Goal: Task Accomplishment & Management: Manage account settings

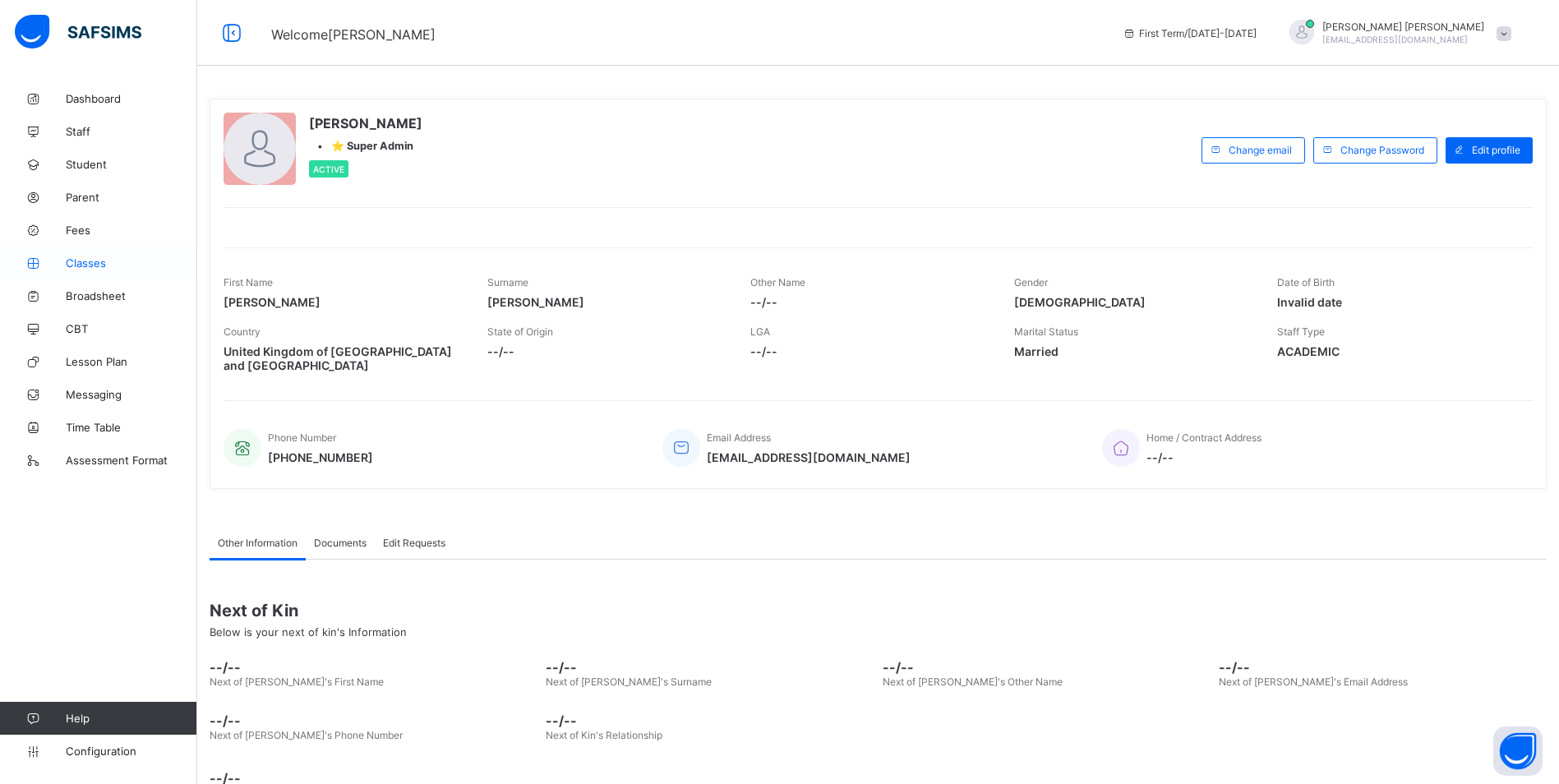
click at [84, 270] on link "Classes" at bounding box center [98, 262] width 197 height 32
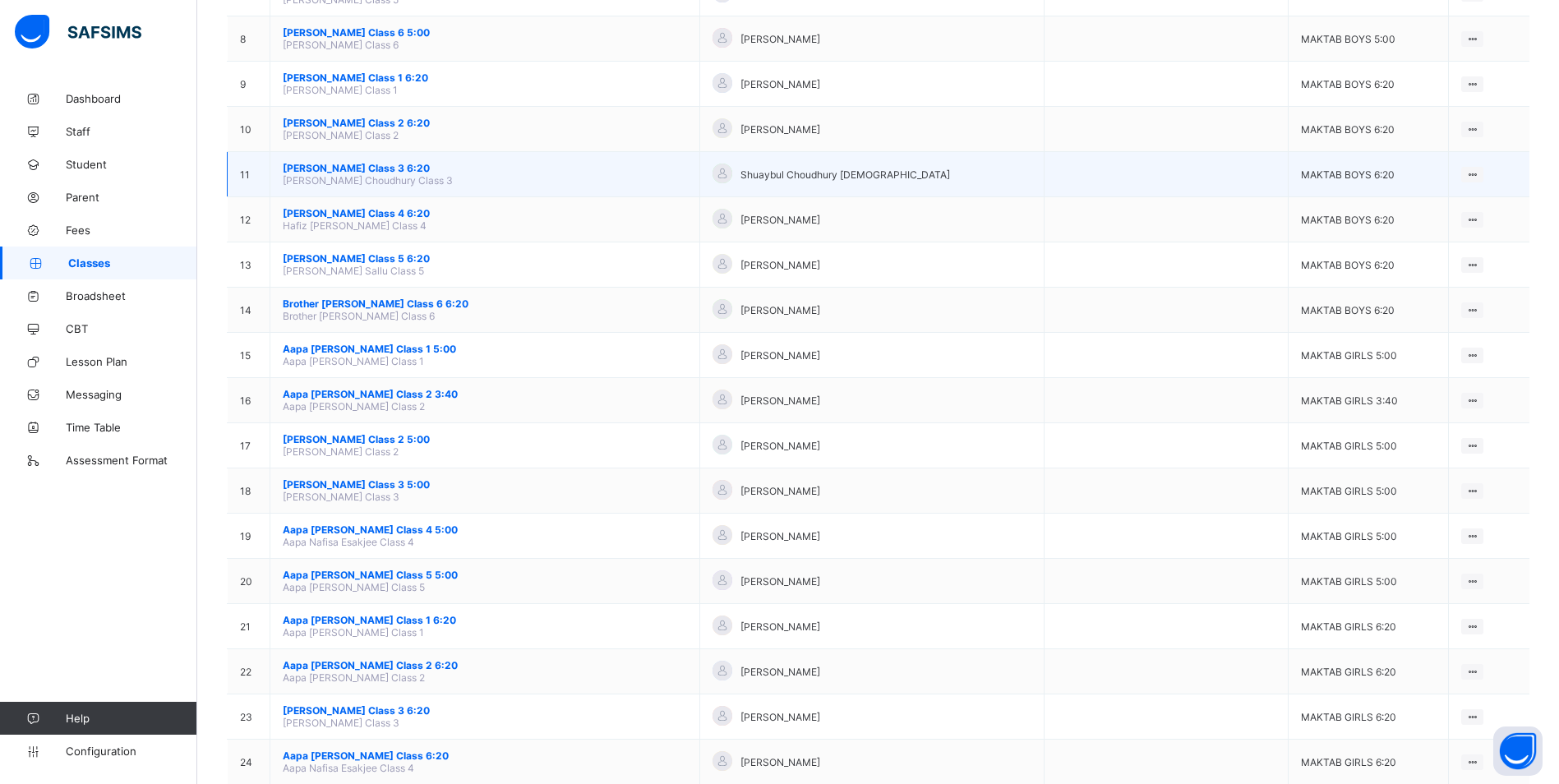
scroll to position [410, 0]
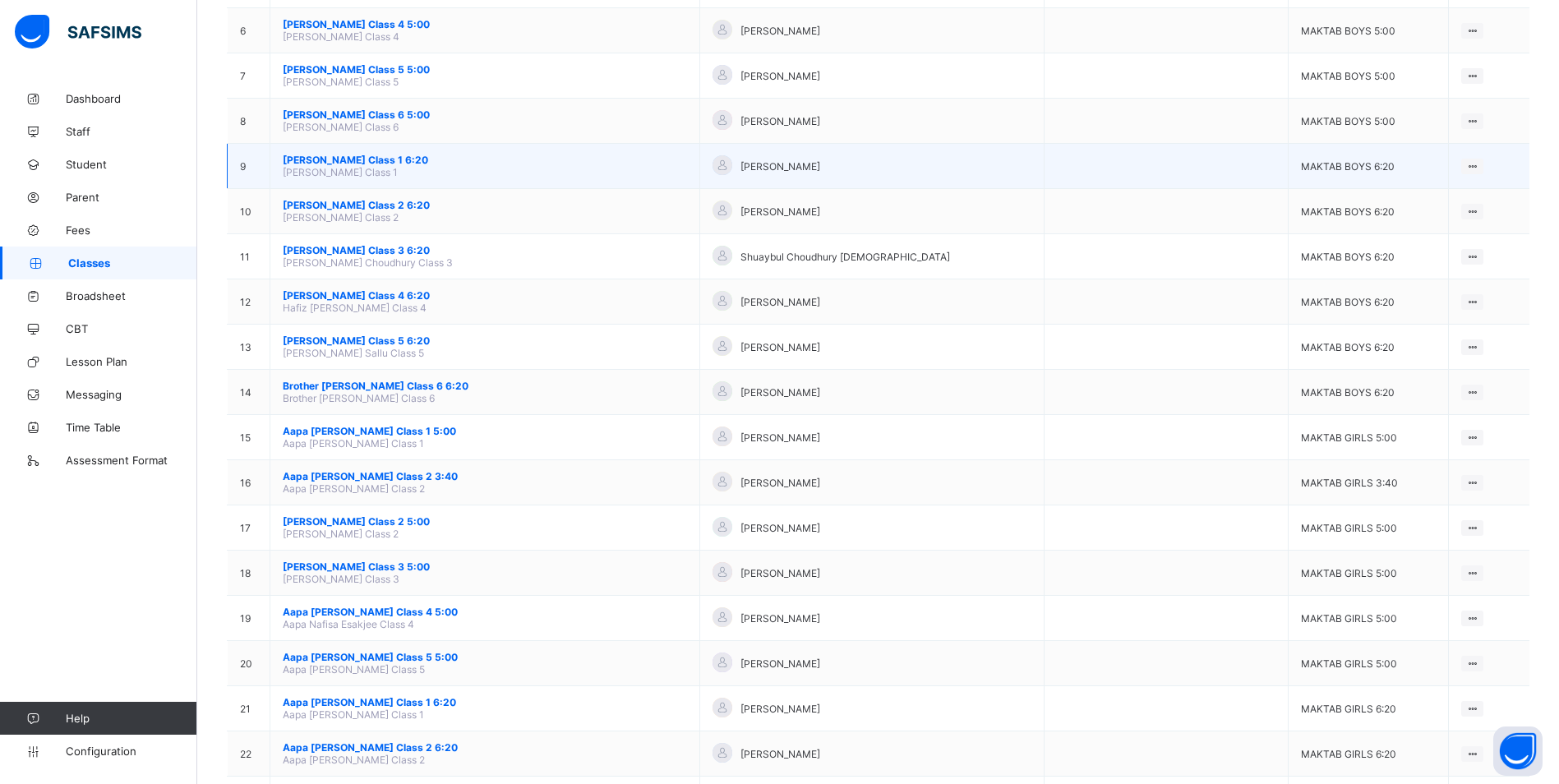
click at [350, 157] on span "[PERSON_NAME] Class 1 6:20" at bounding box center [486, 160] width 405 height 12
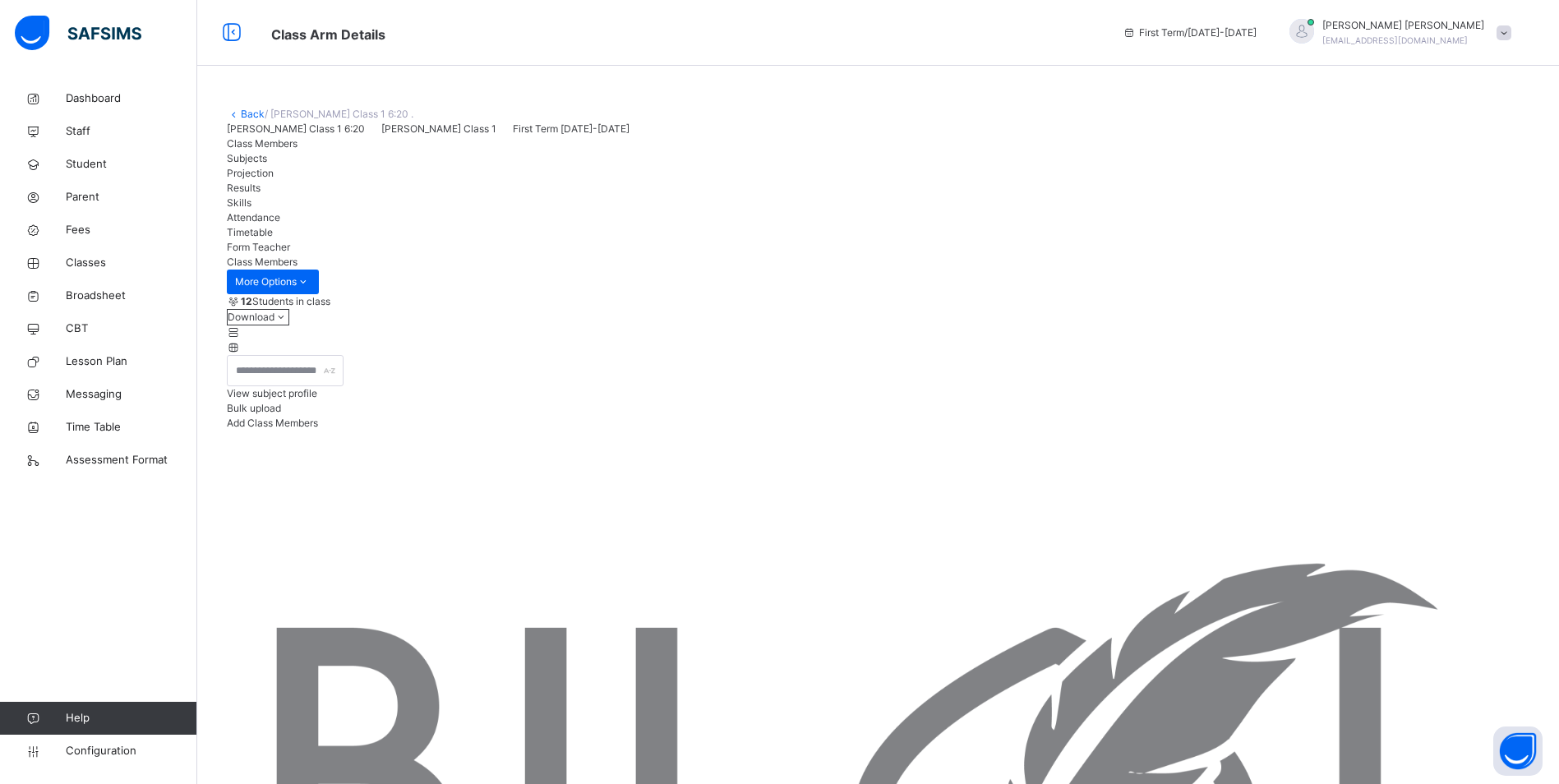
click at [281, 223] on span "Attendance" at bounding box center [253, 217] width 53 height 12
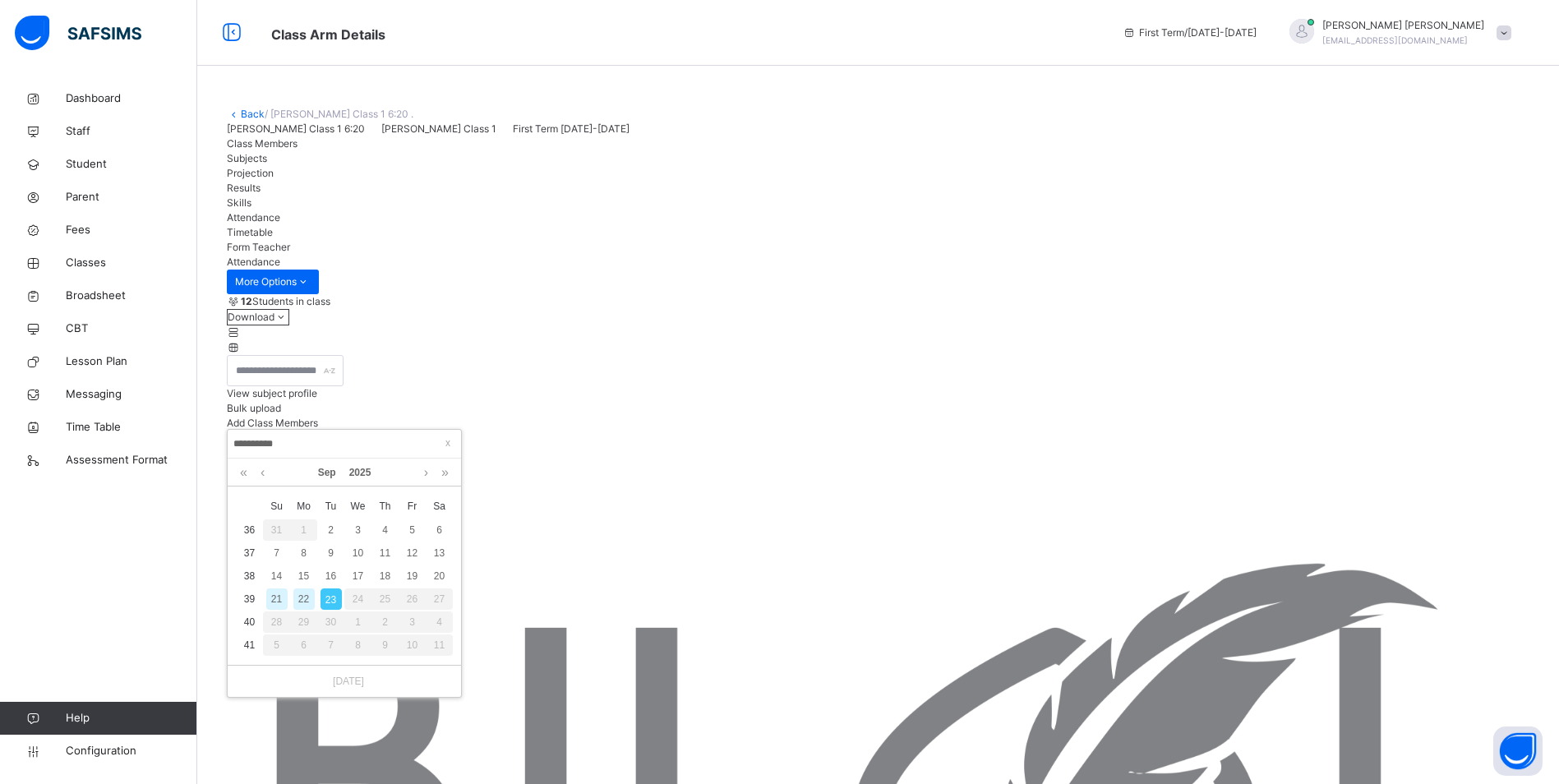
click at [300, 600] on div "22" at bounding box center [304, 599] width 22 height 22
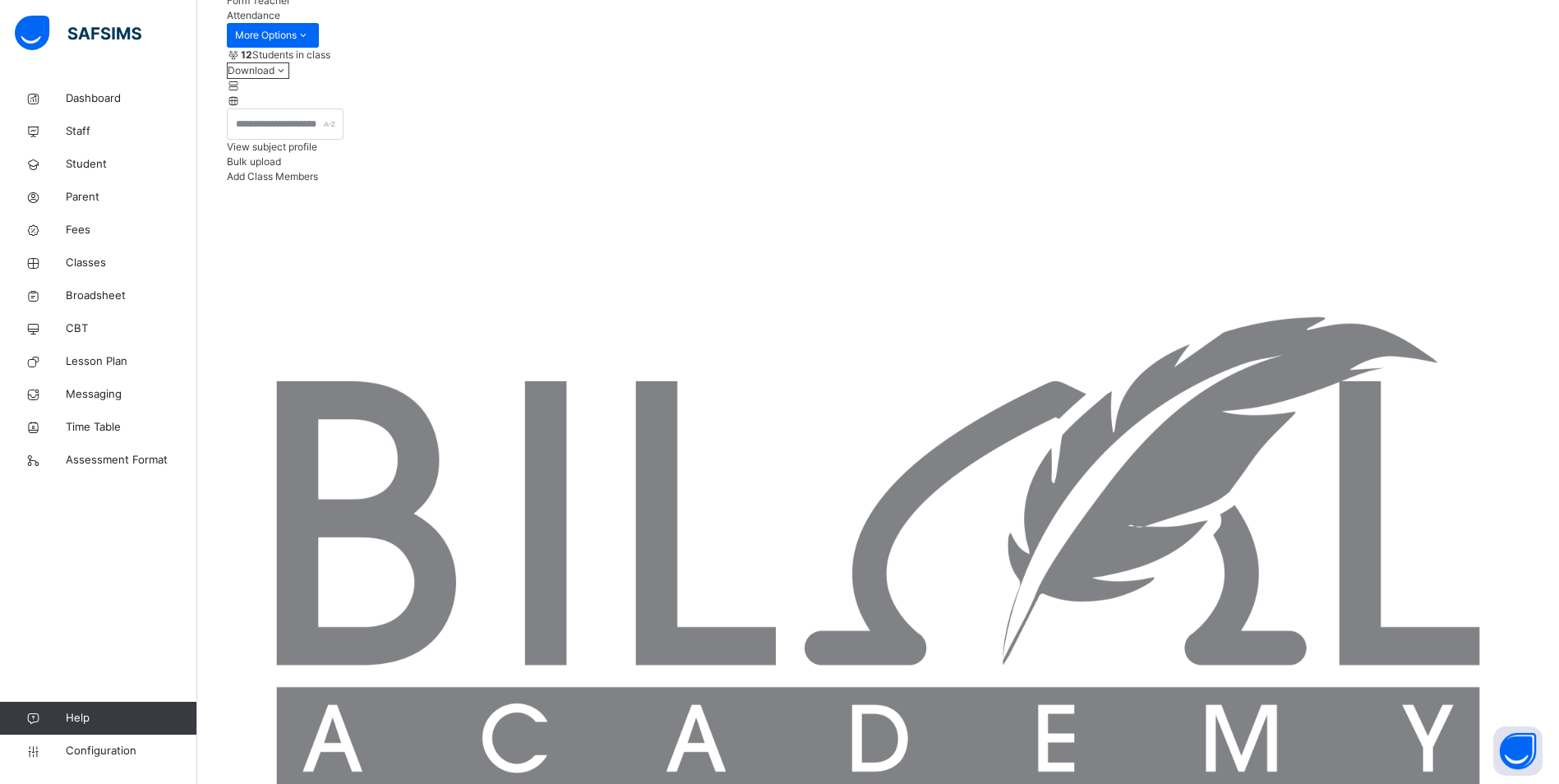
scroll to position [218, 0]
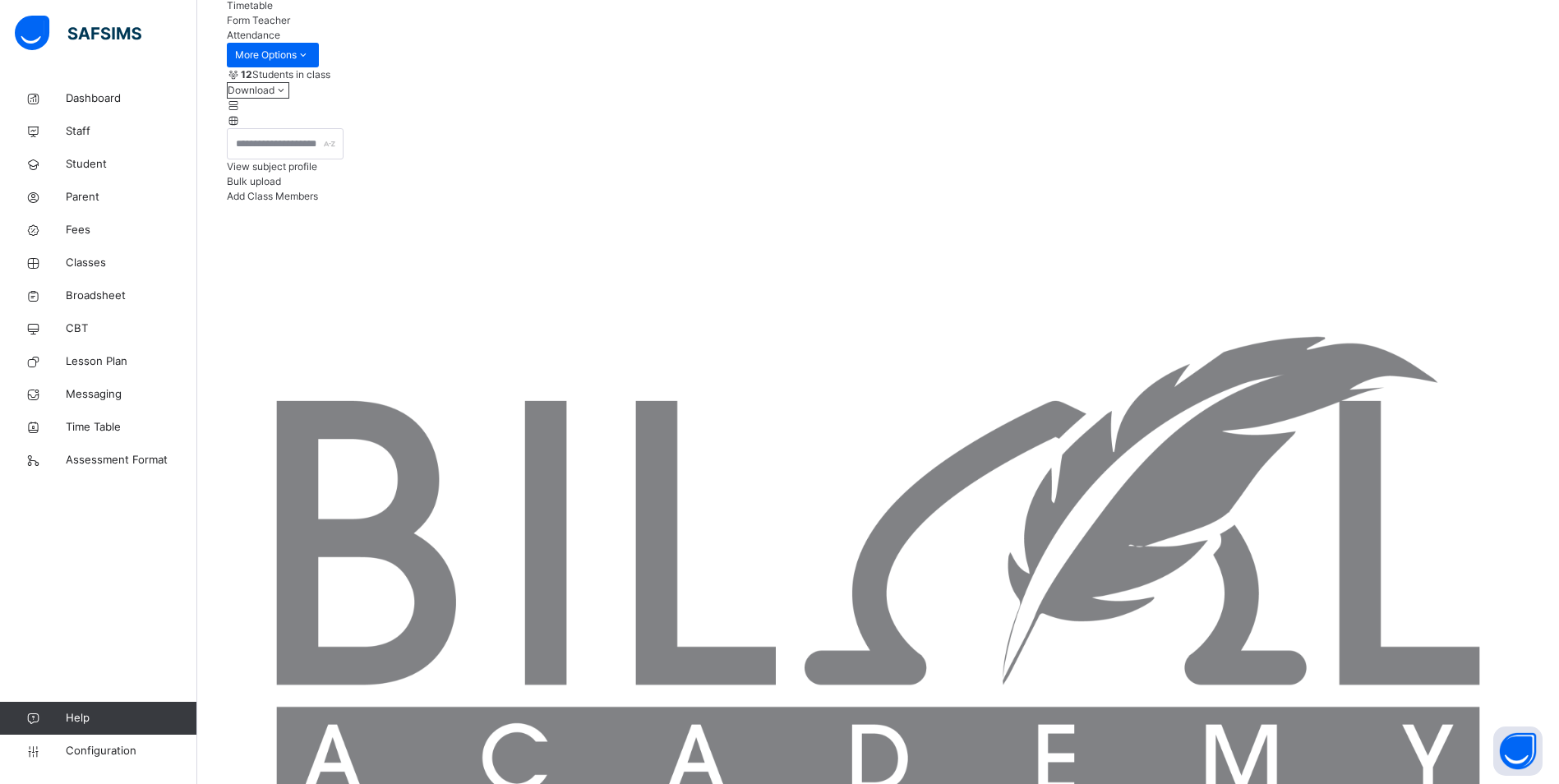
scroll to position [227, 0]
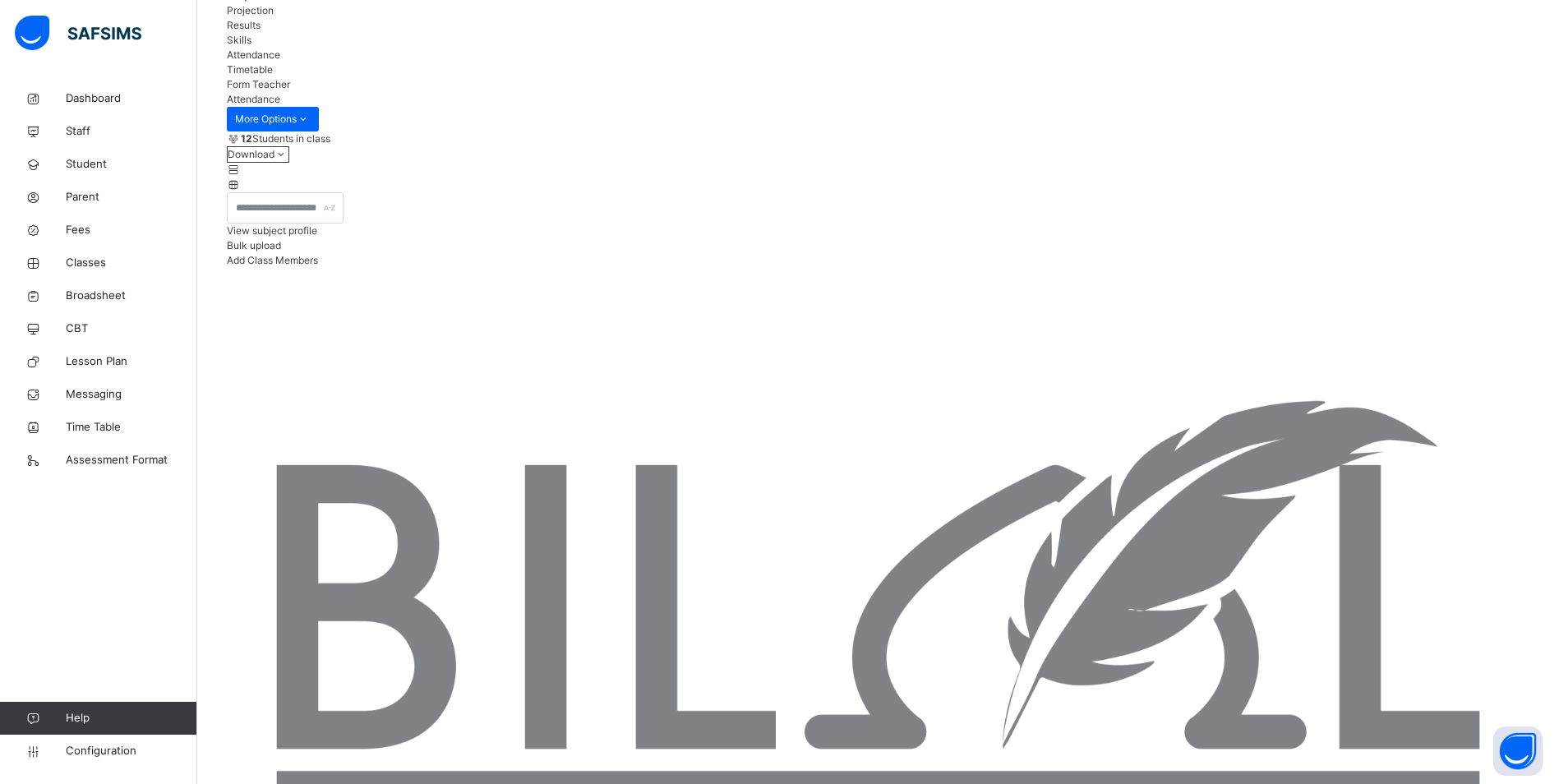
scroll to position [164, 0]
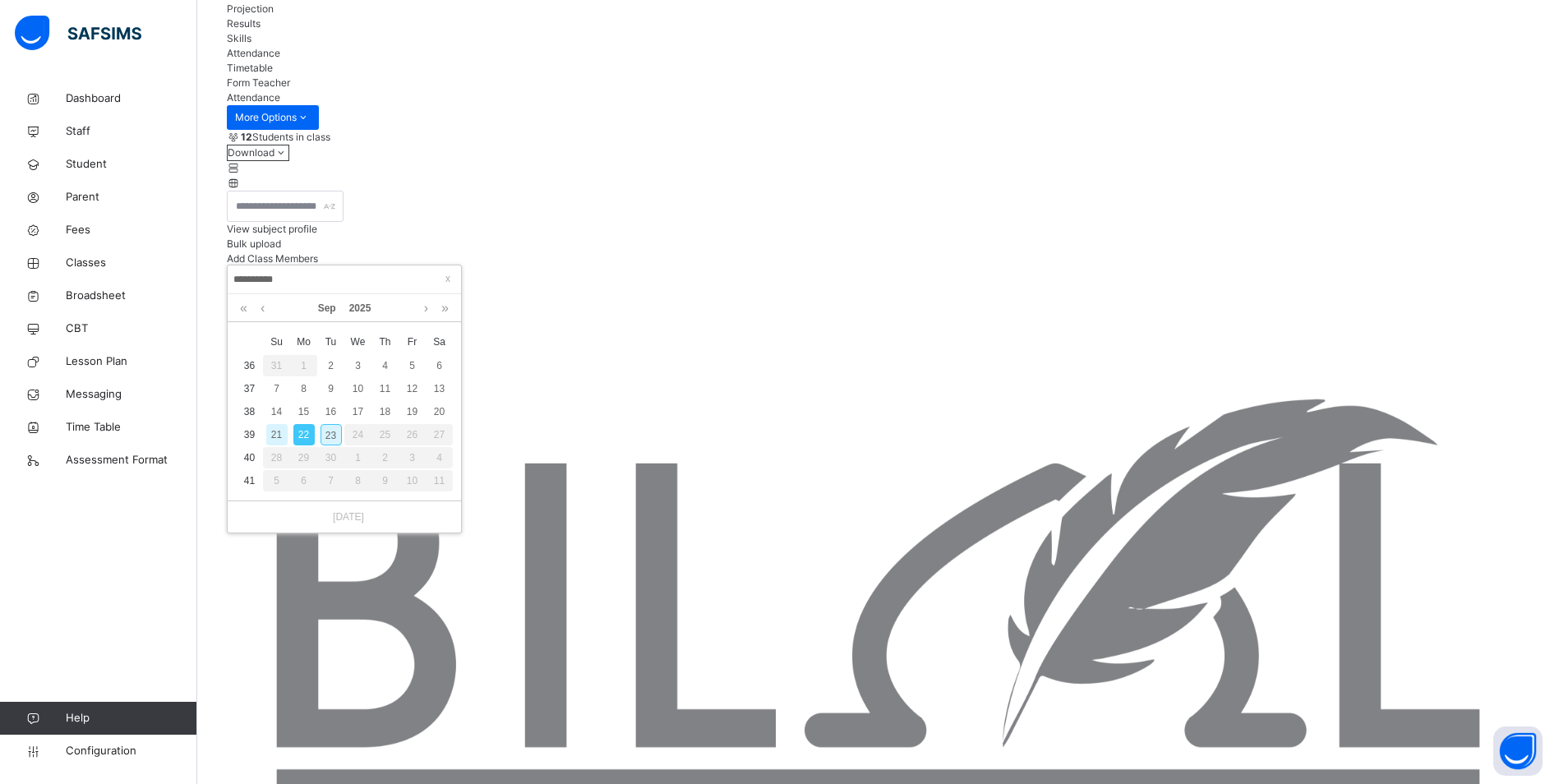
click at [276, 436] on div "21" at bounding box center [277, 434] width 22 height 22
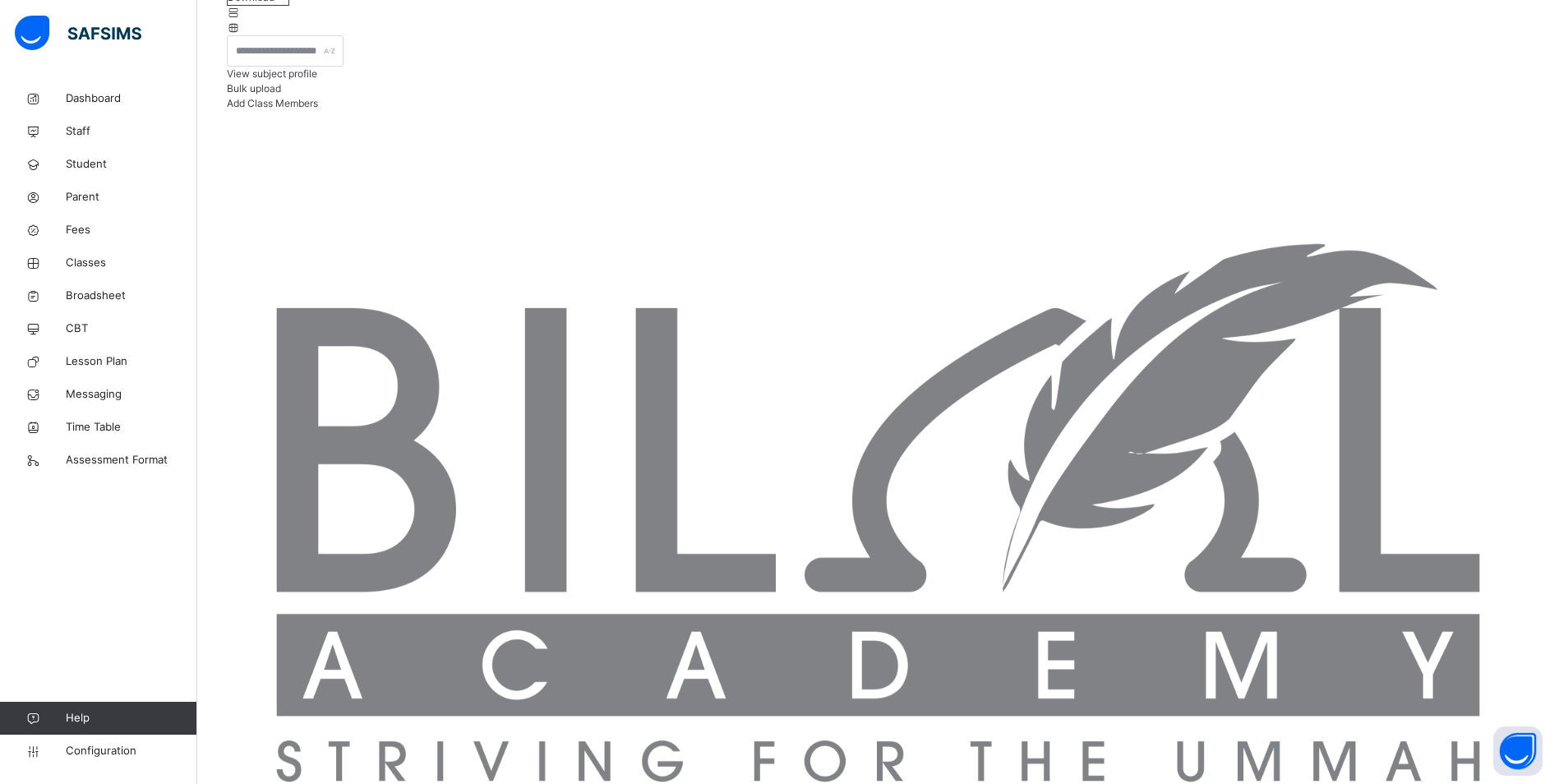
scroll to position [329, 0]
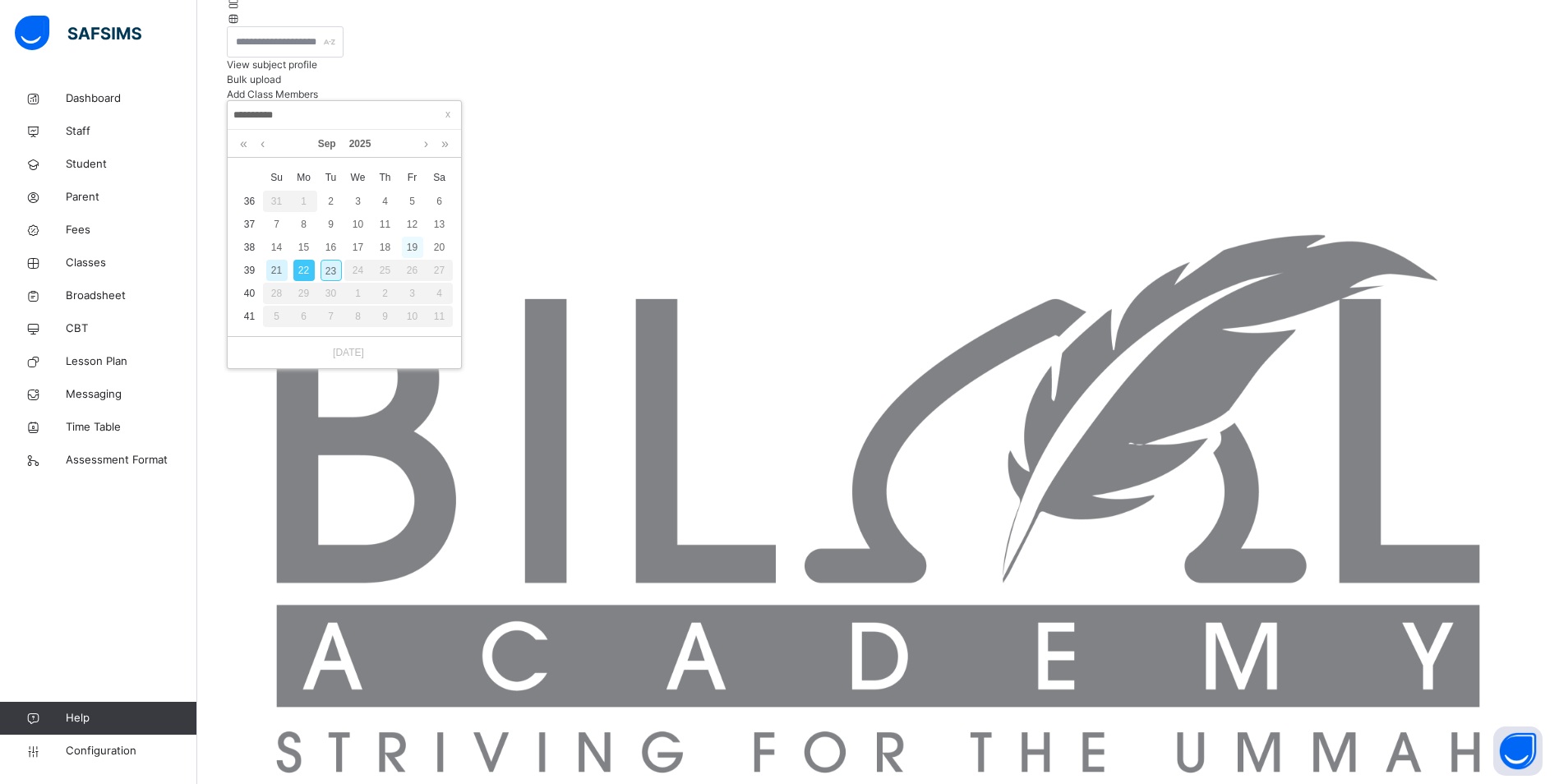
click at [411, 244] on div "19" at bounding box center [413, 247] width 22 height 22
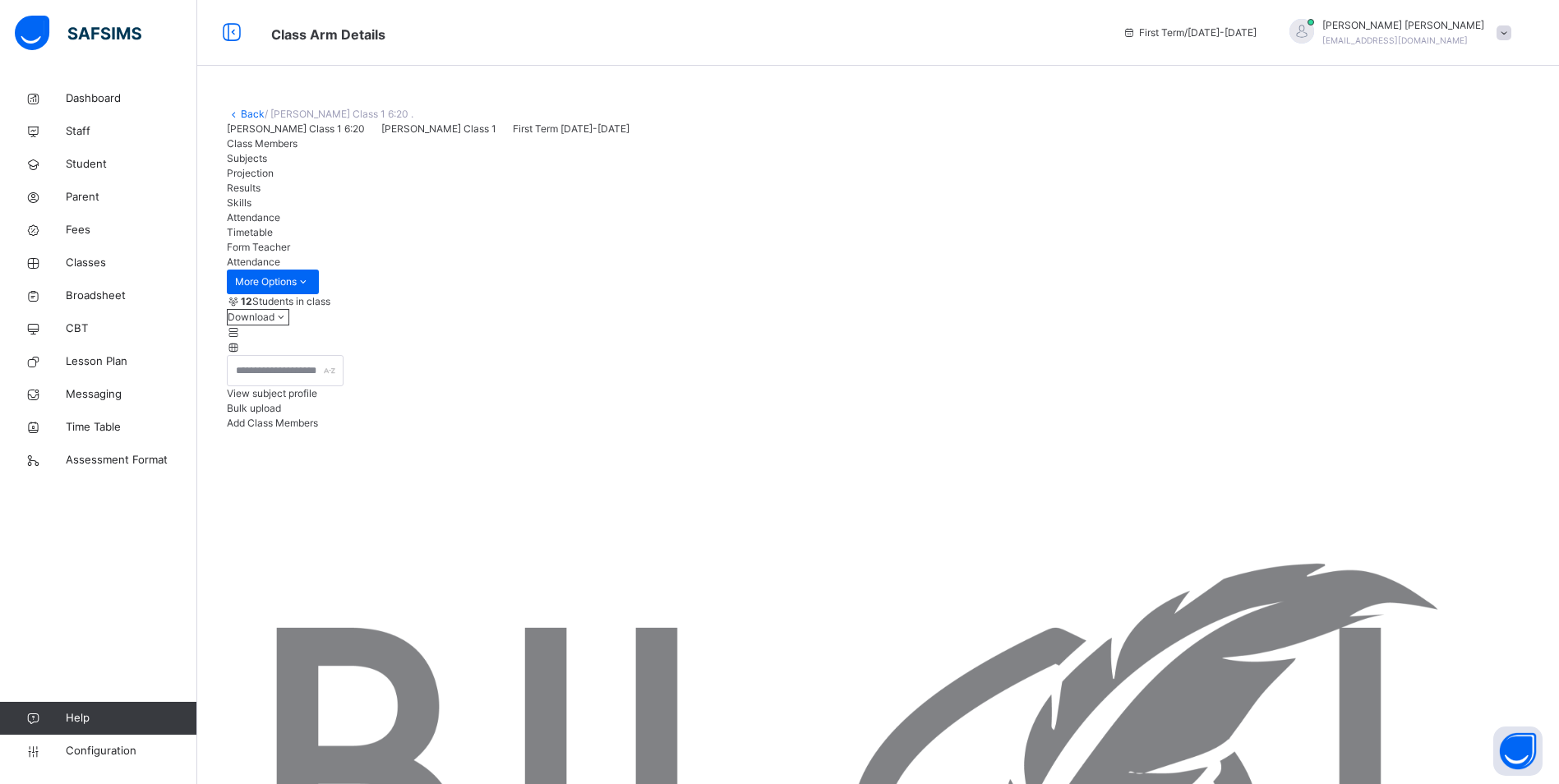
scroll to position [246, 0]
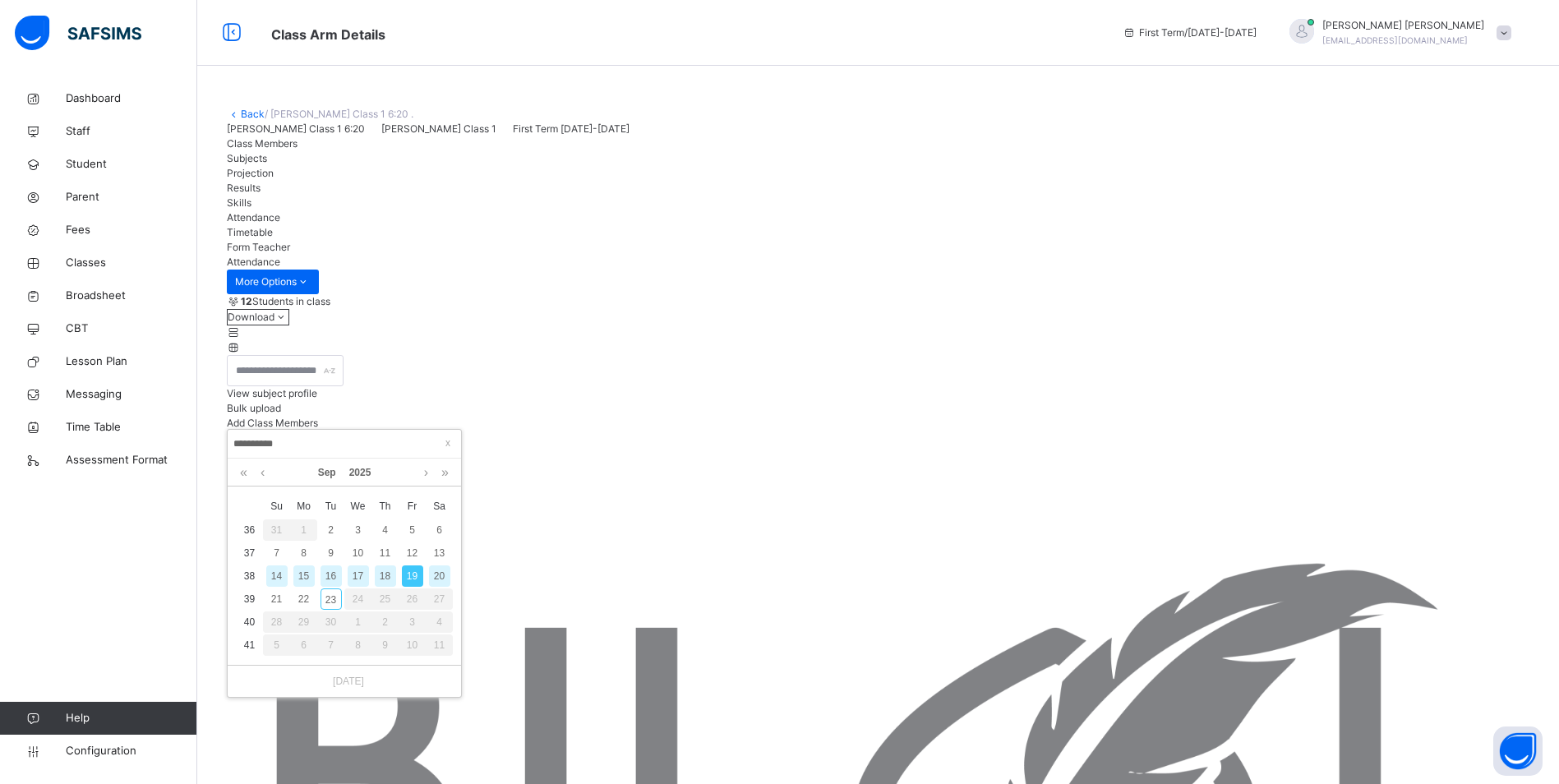
click at [387, 576] on div "18" at bounding box center [386, 576] width 22 height 22
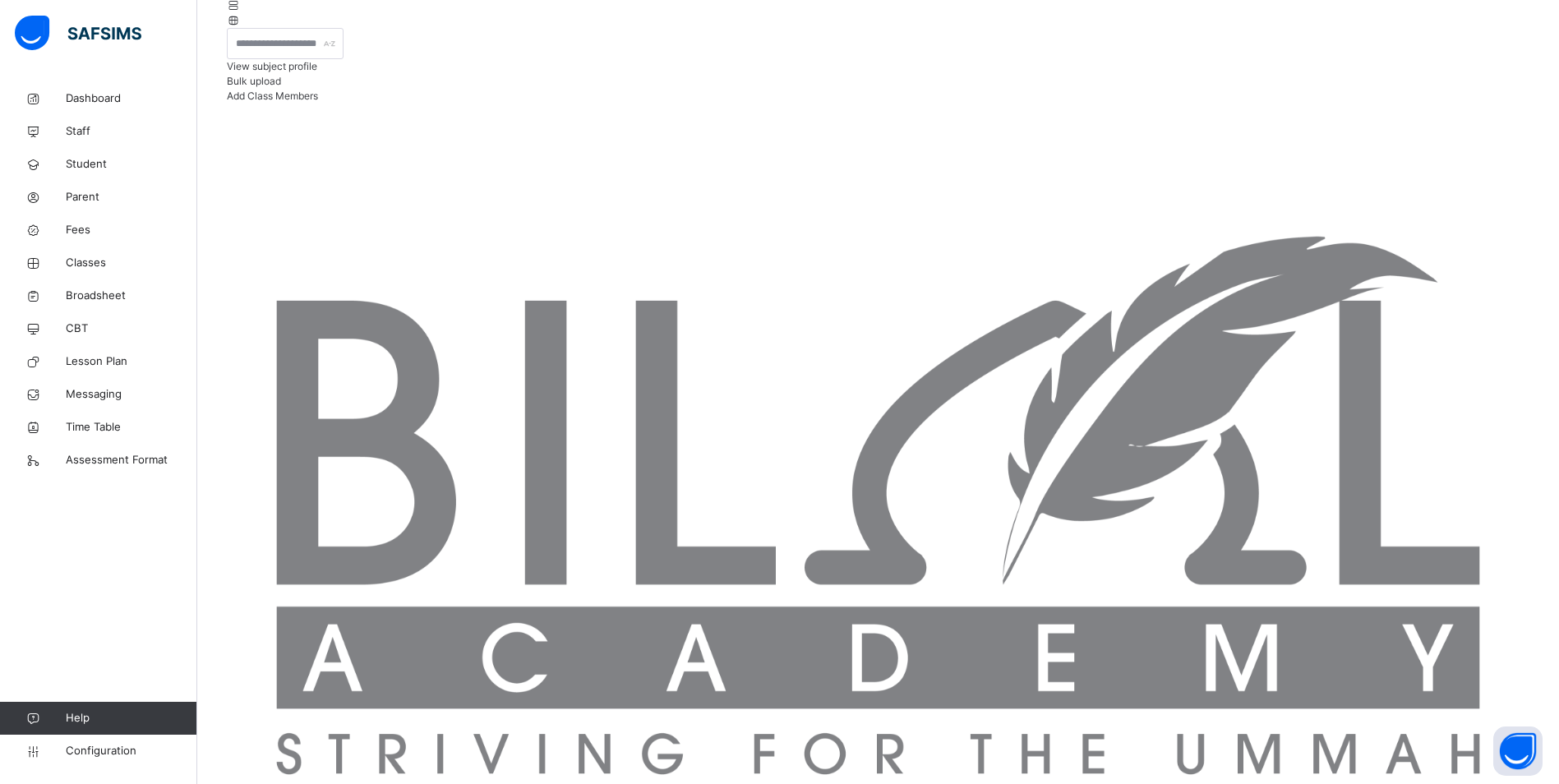
scroll to position [246, 0]
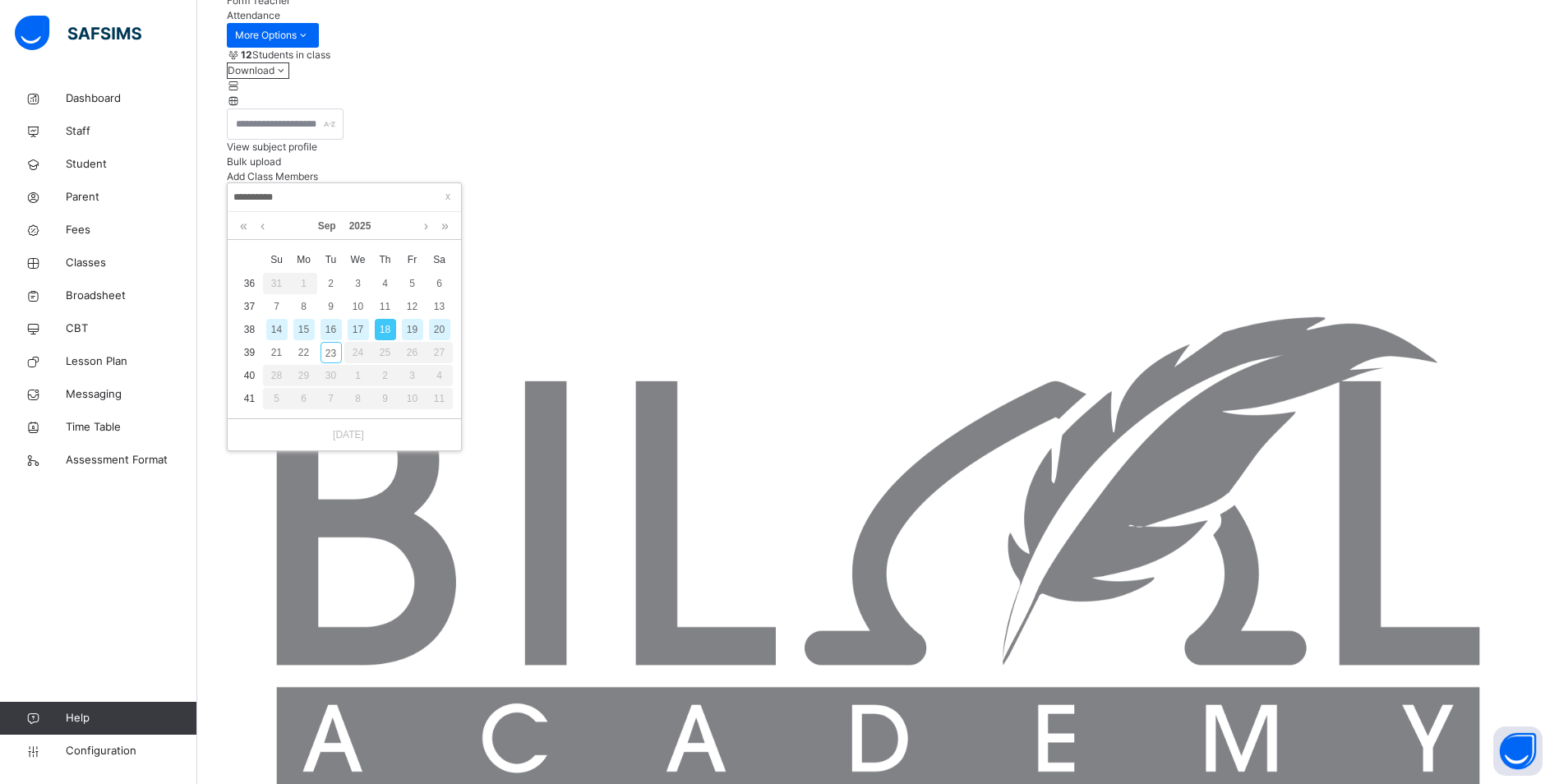
click at [356, 330] on div "17" at bounding box center [358, 330] width 22 height 22
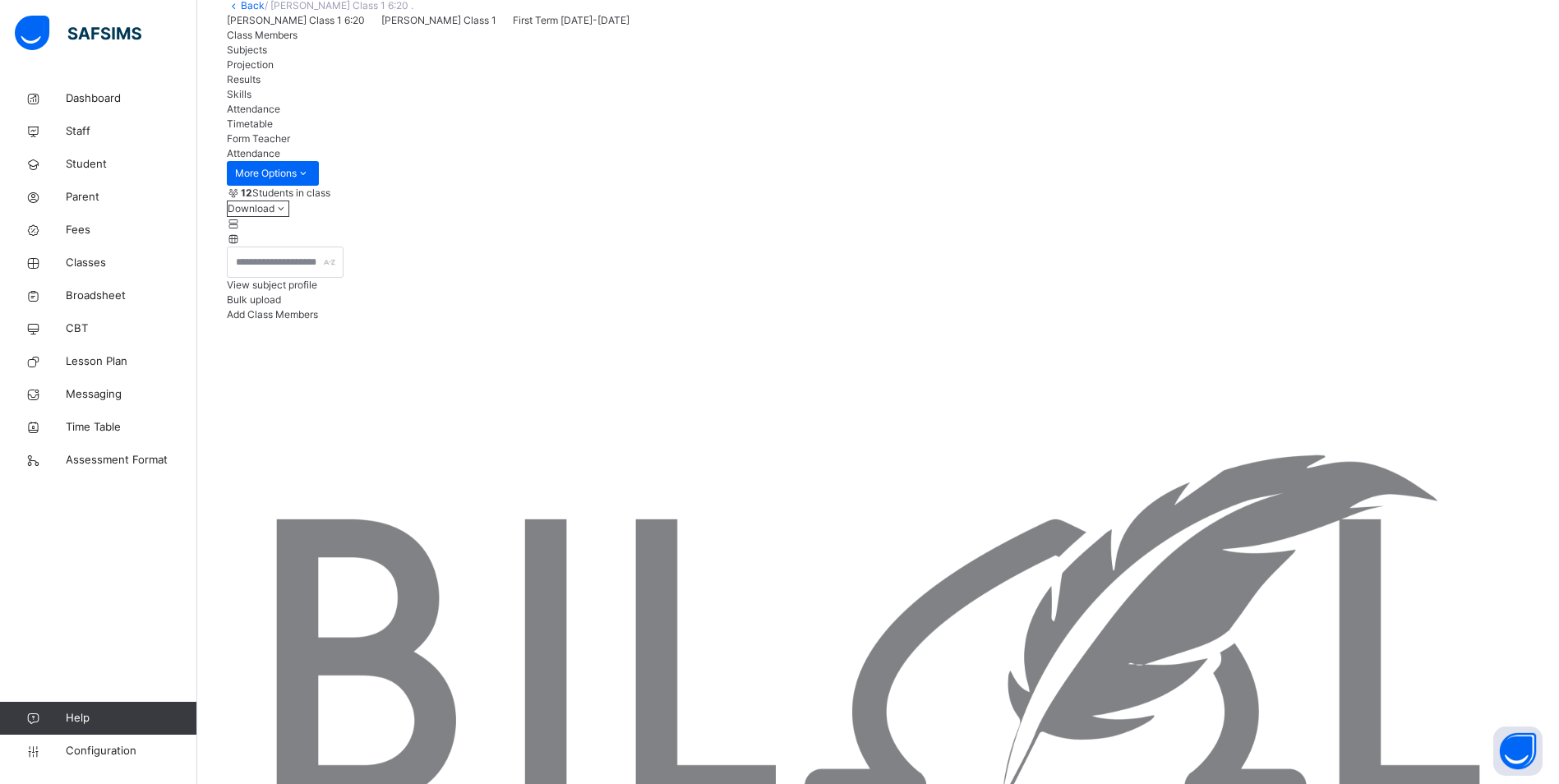
scroll to position [164, 0]
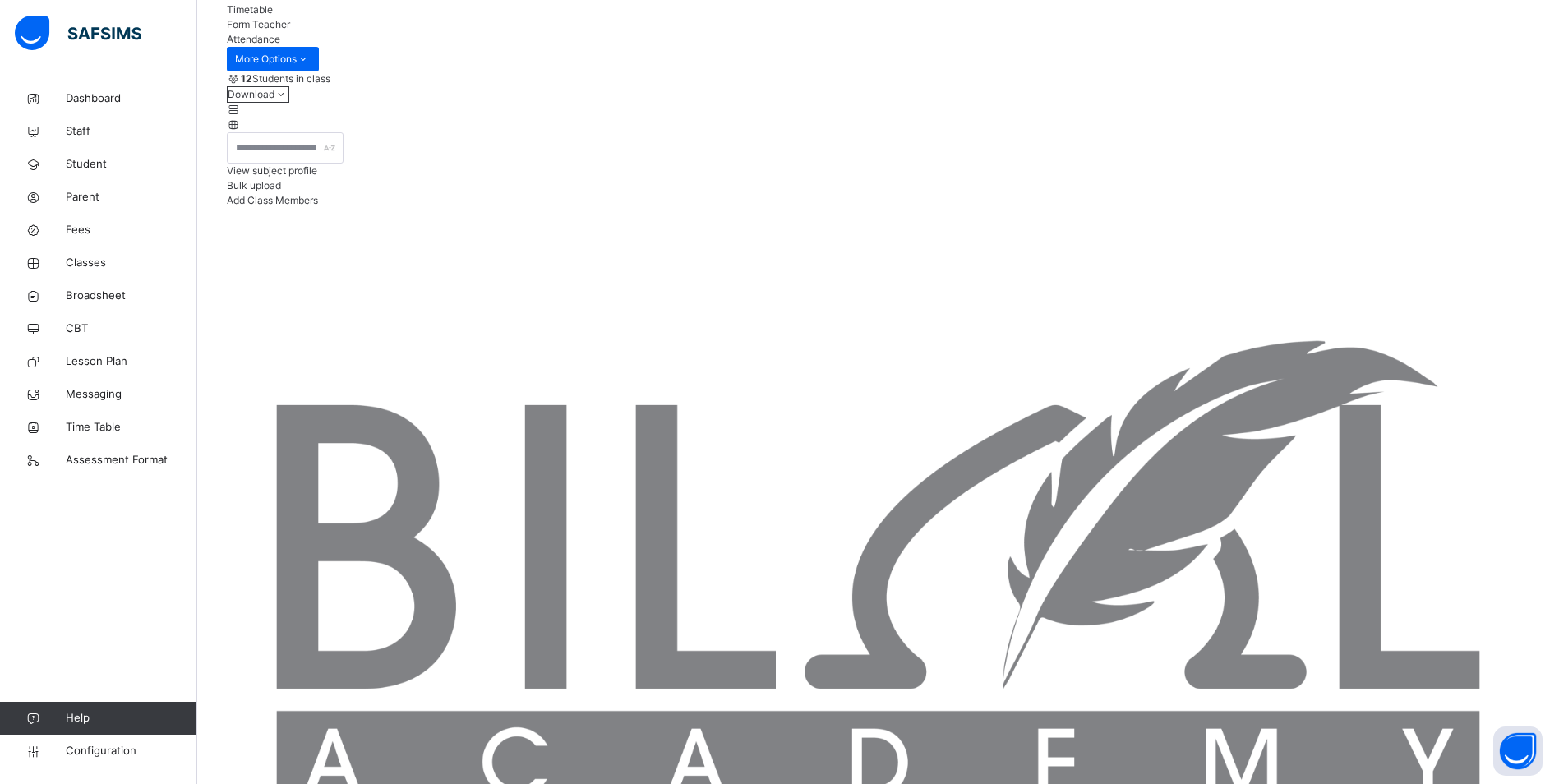
scroll to position [227, 0]
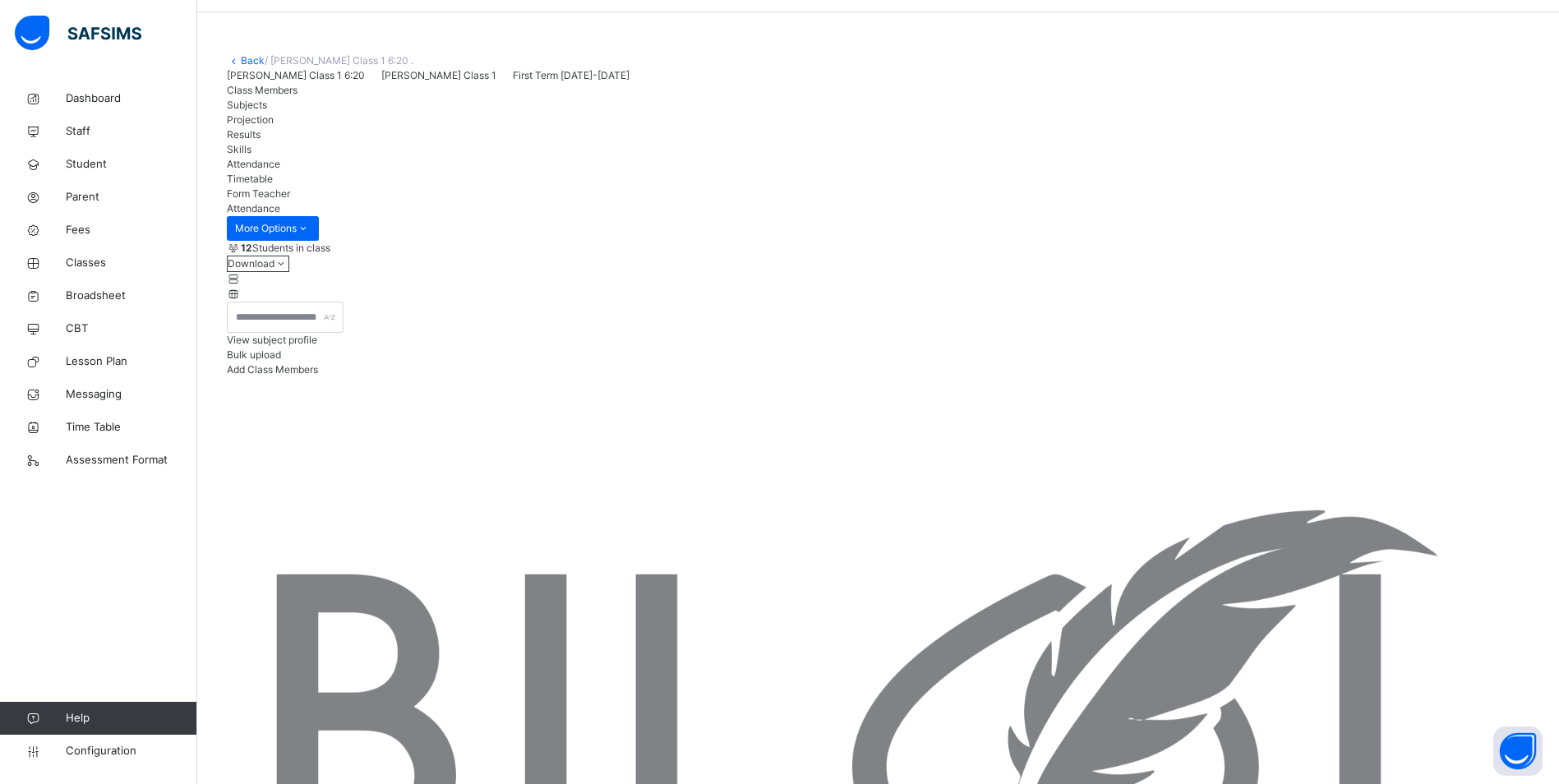
scroll to position [164, 0]
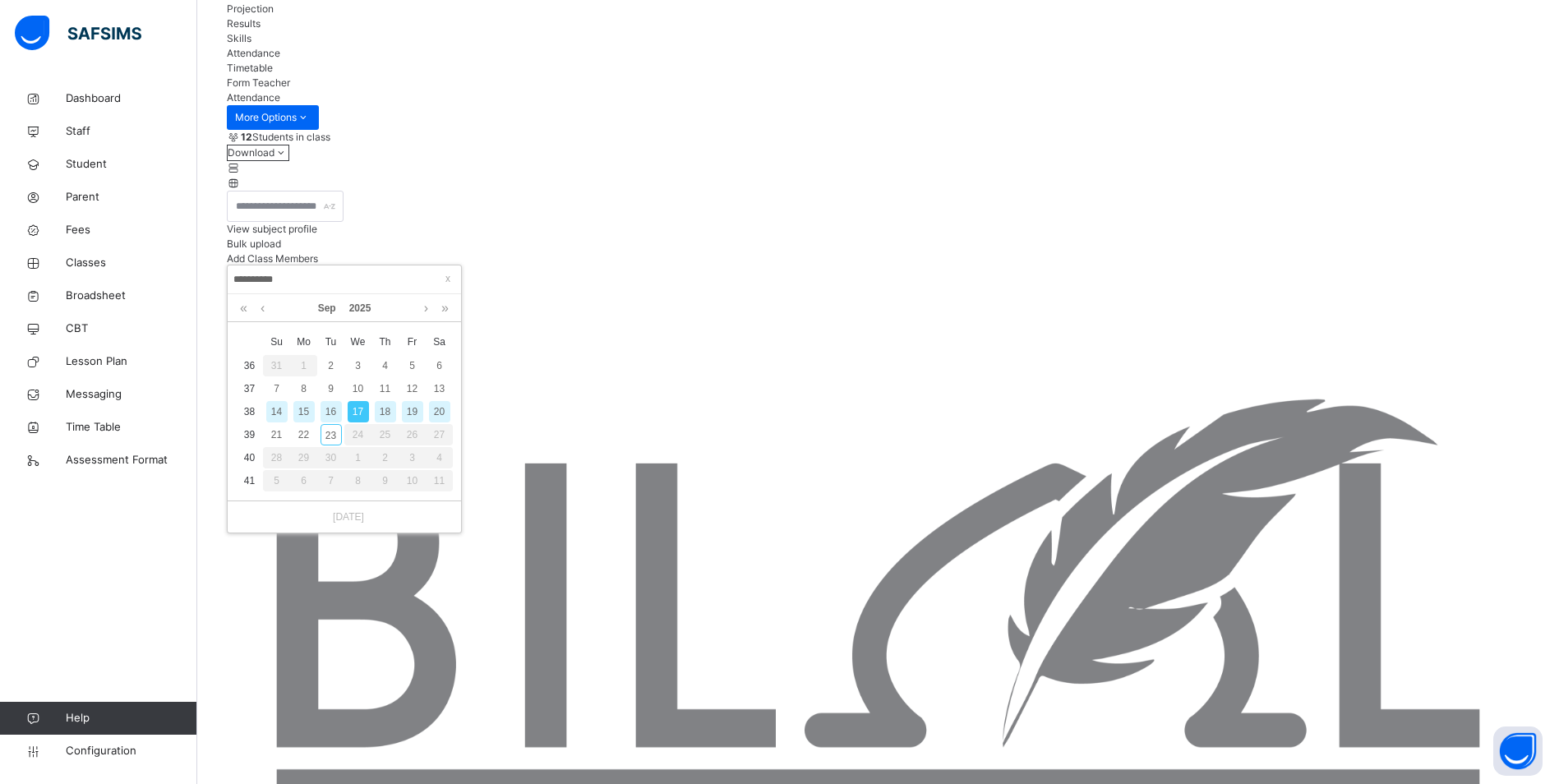
click at [330, 411] on div "16" at bounding box center [331, 412] width 22 height 22
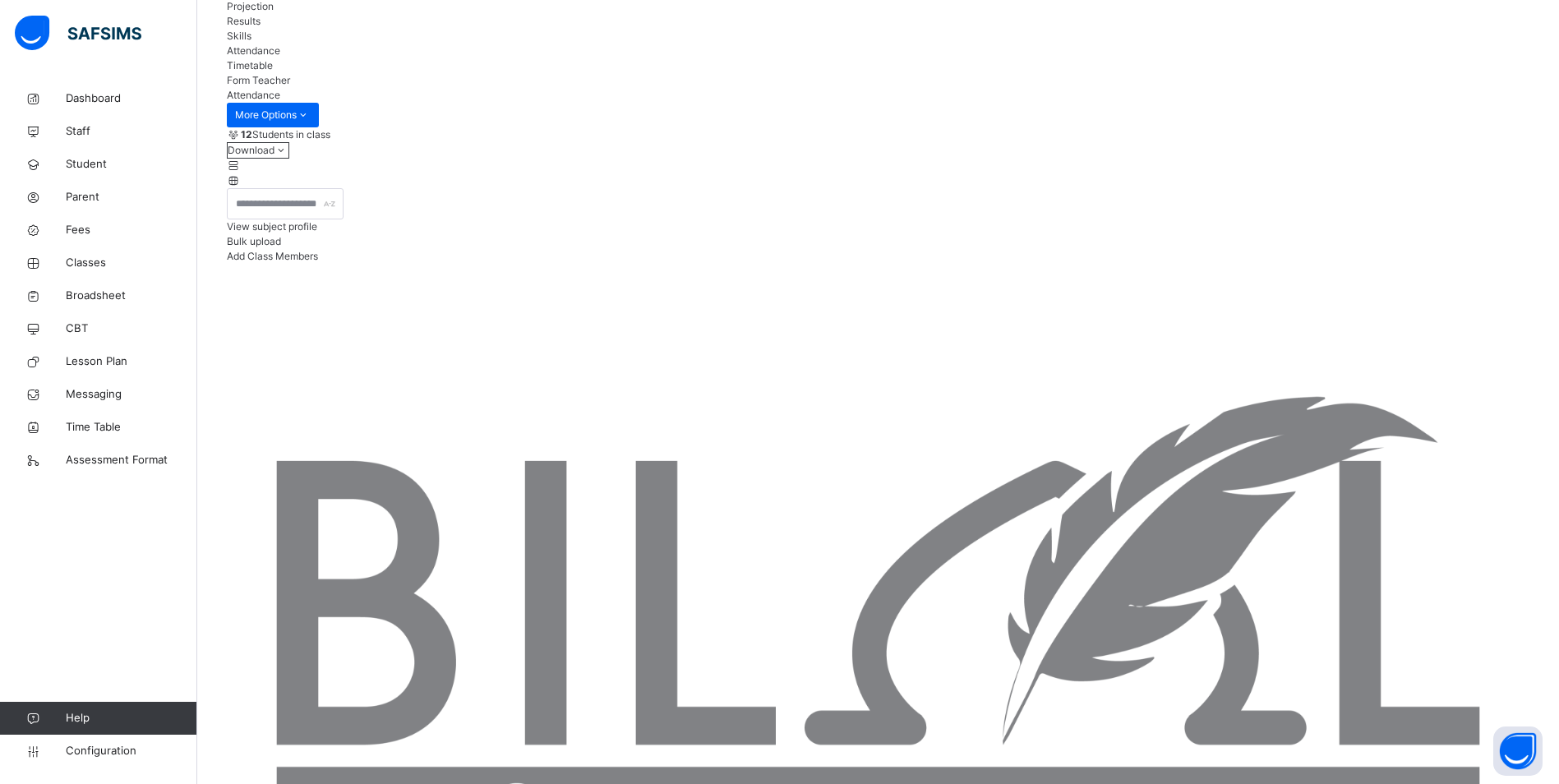
scroll to position [246, 0]
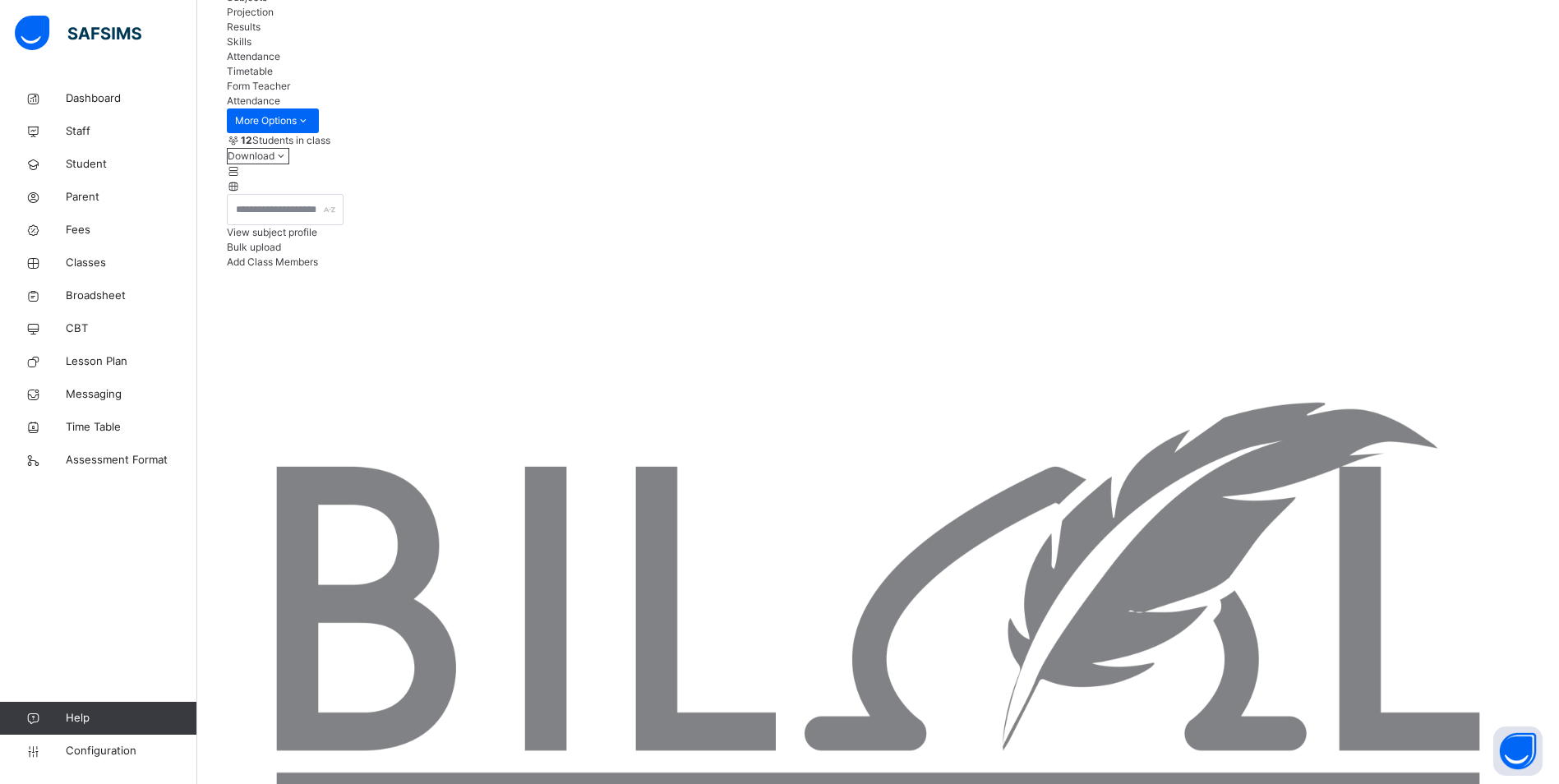
scroll to position [164, 0]
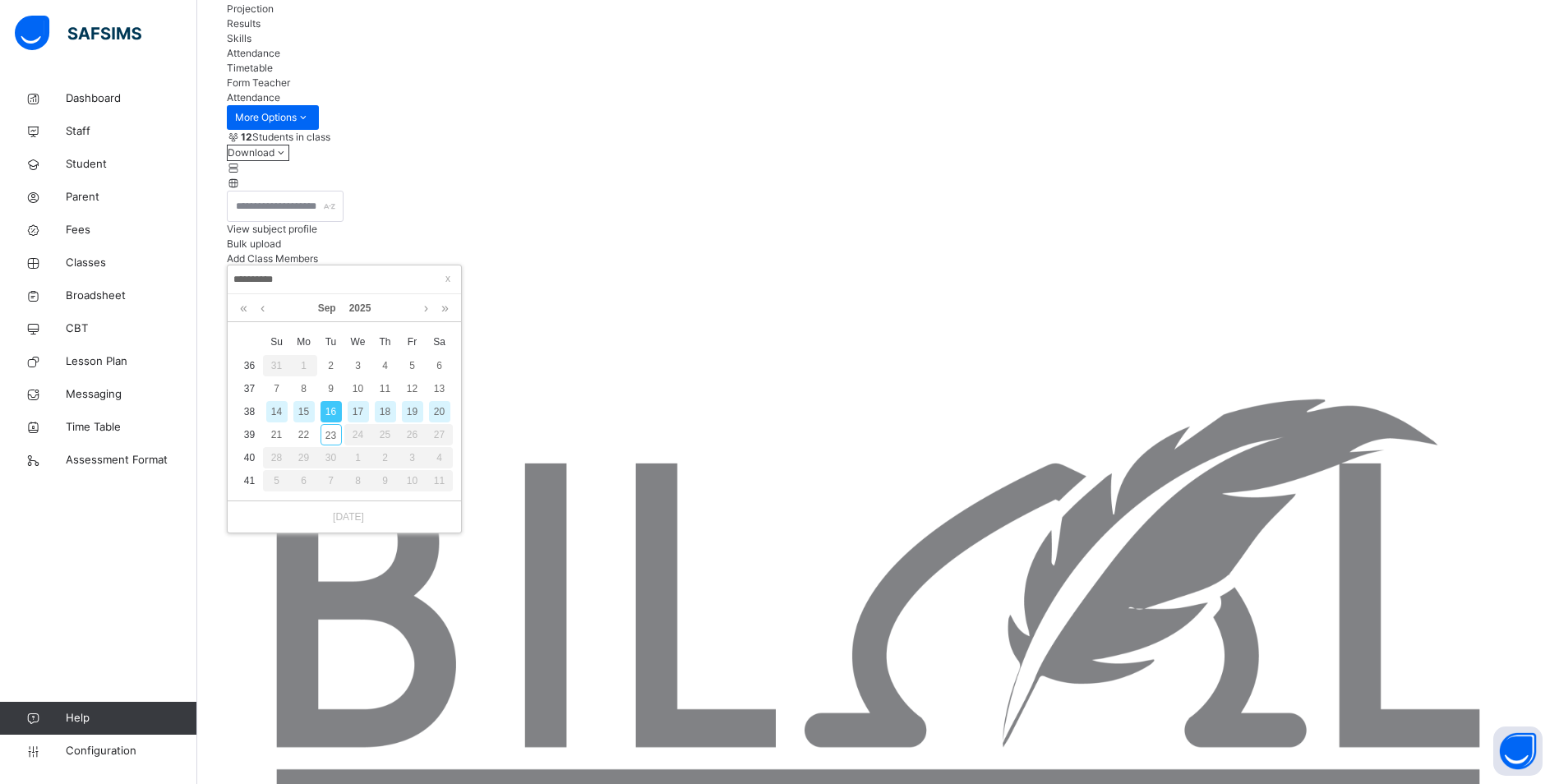
click at [311, 409] on div "15" at bounding box center [304, 412] width 22 height 22
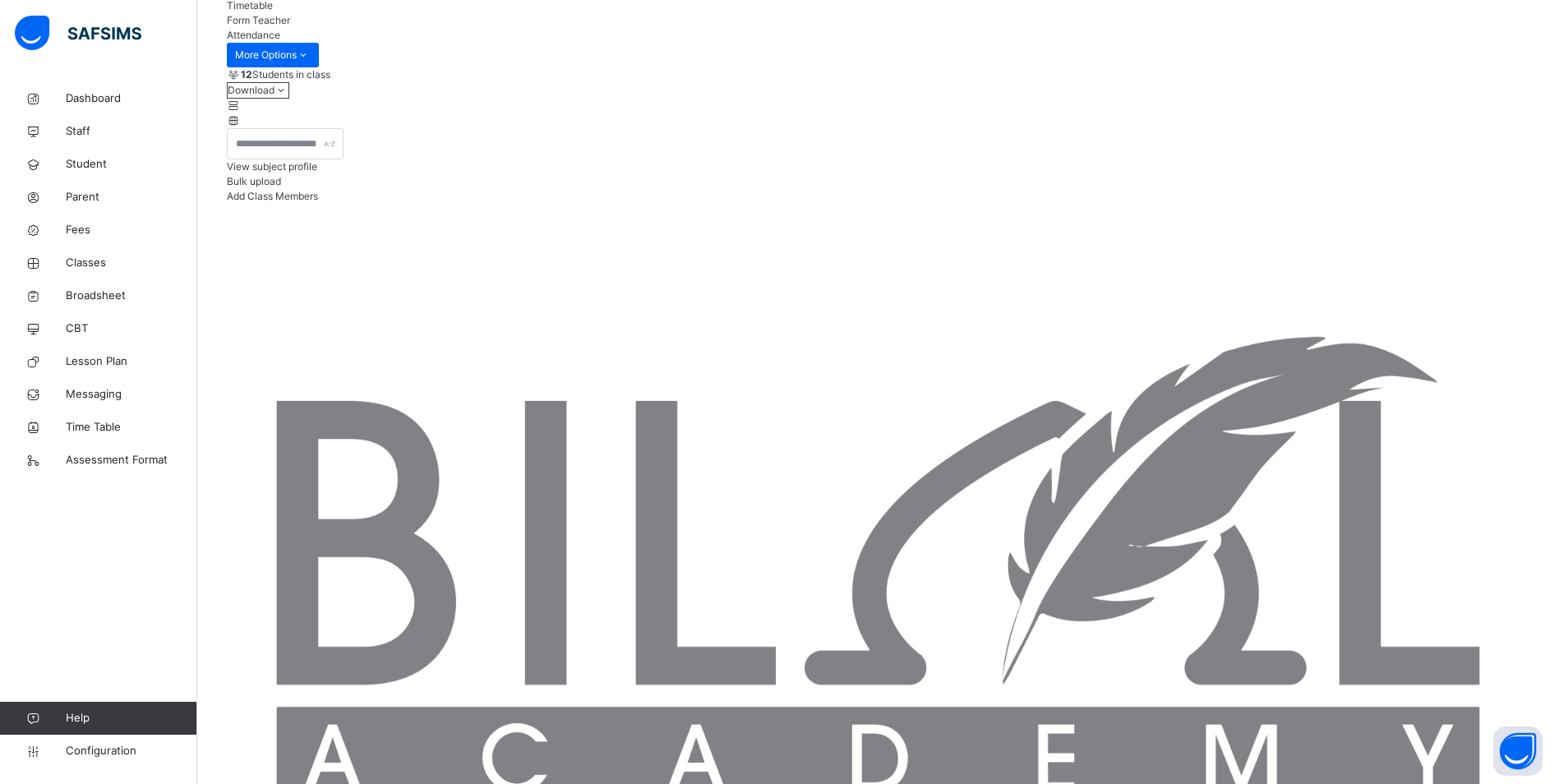
scroll to position [227, 0]
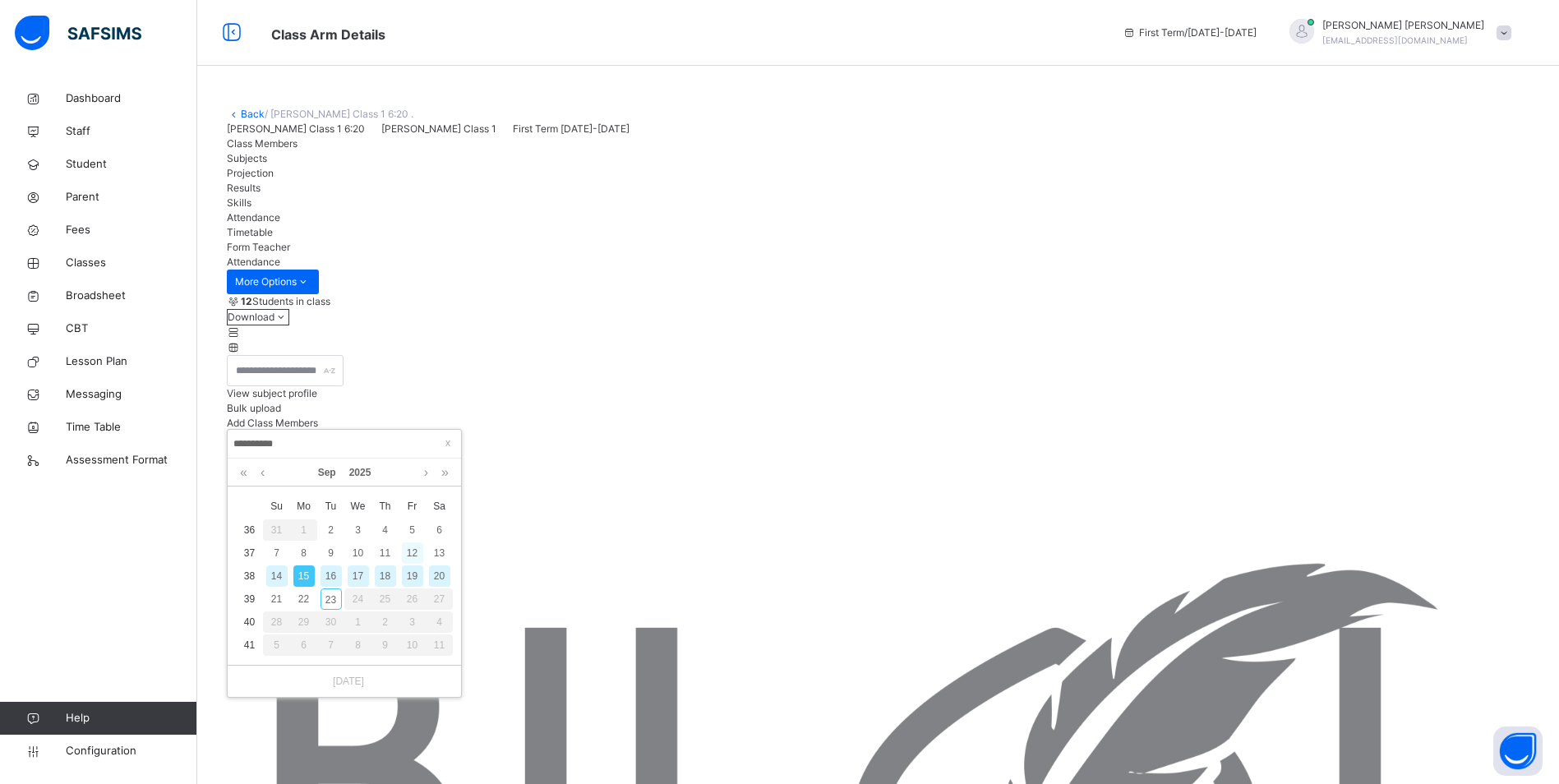
click at [411, 553] on div "12" at bounding box center [413, 553] width 22 height 22
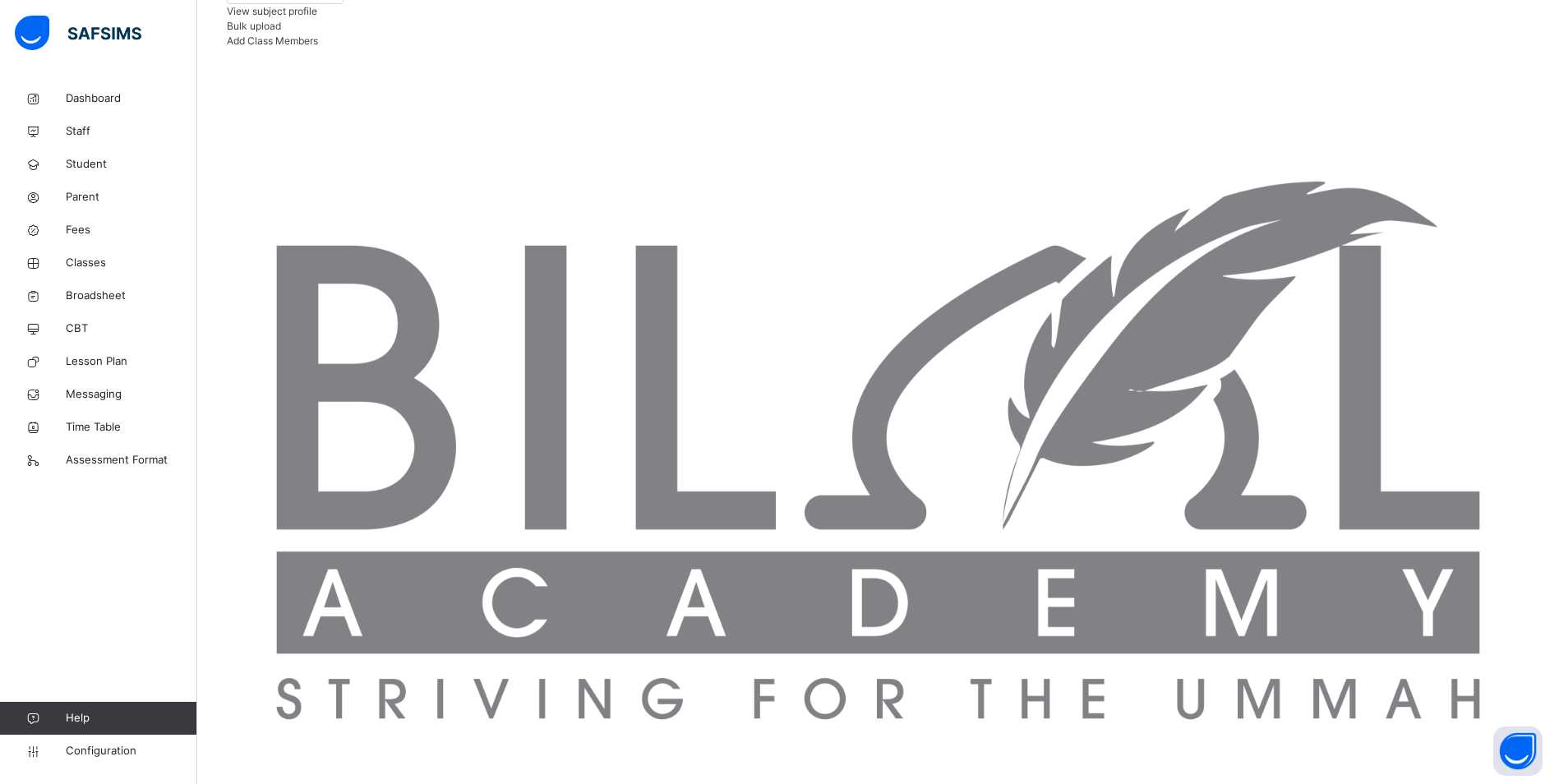
scroll to position [410, 0]
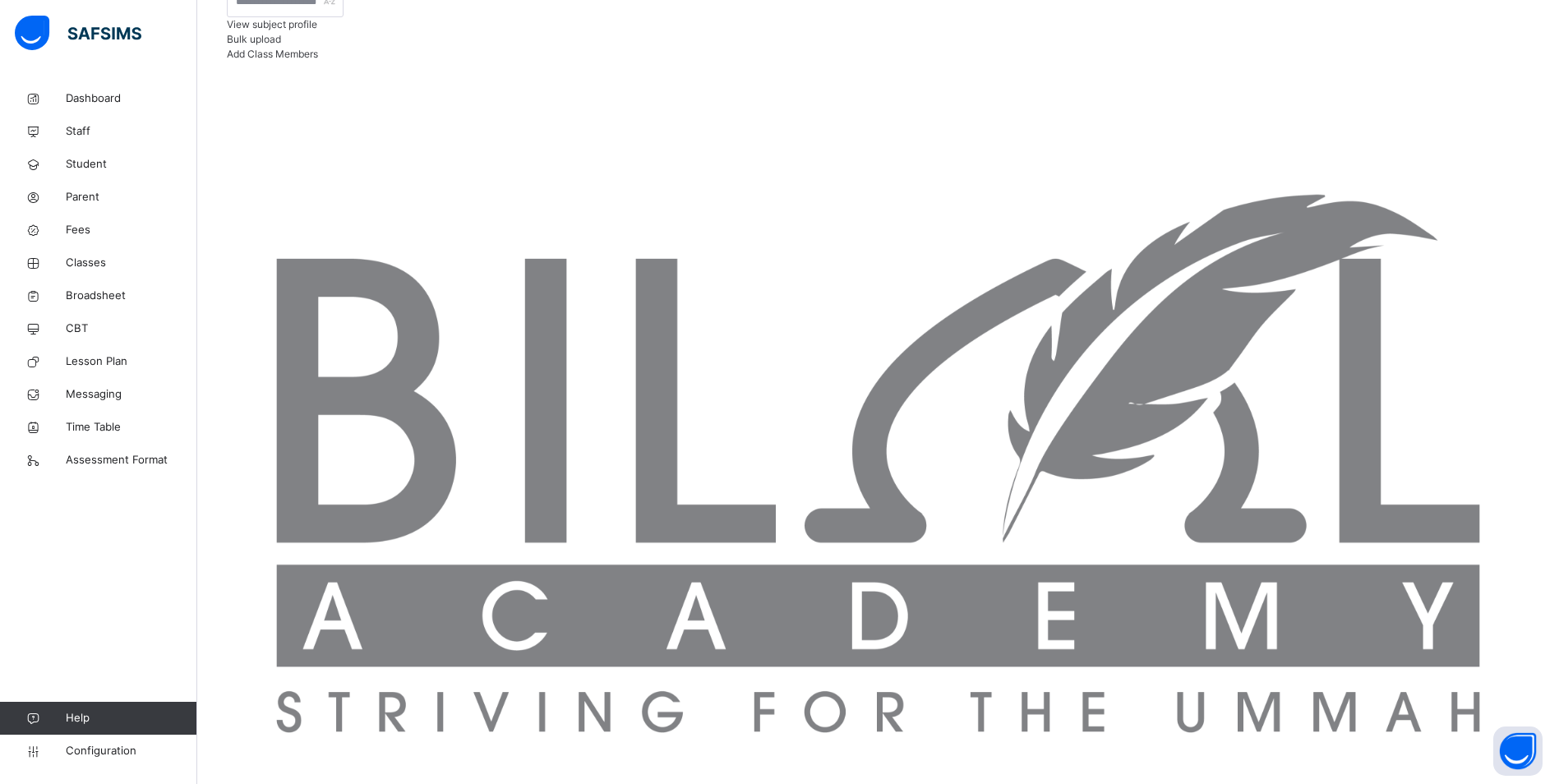
scroll to position [464, 0]
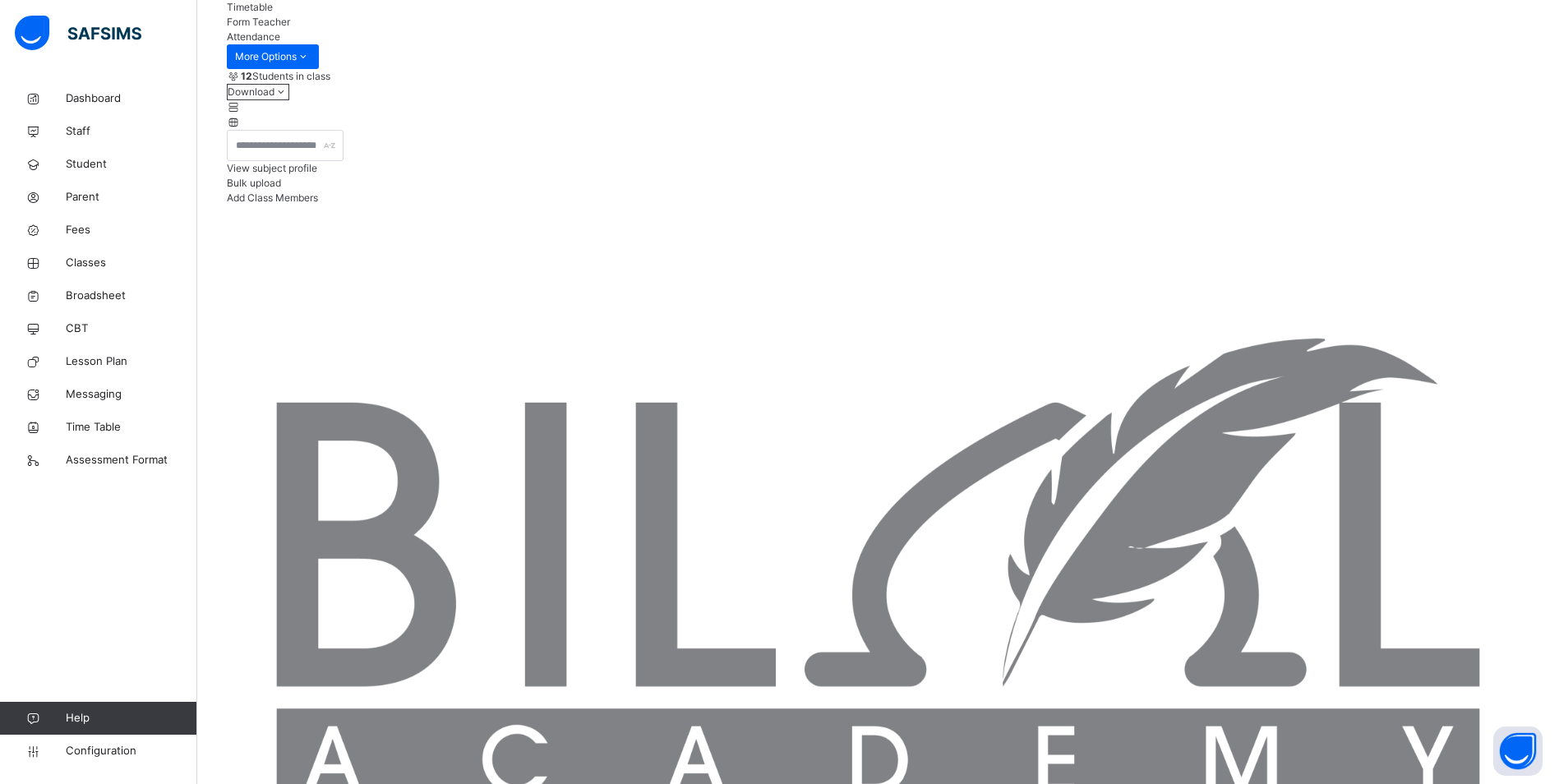
scroll to position [218, 0]
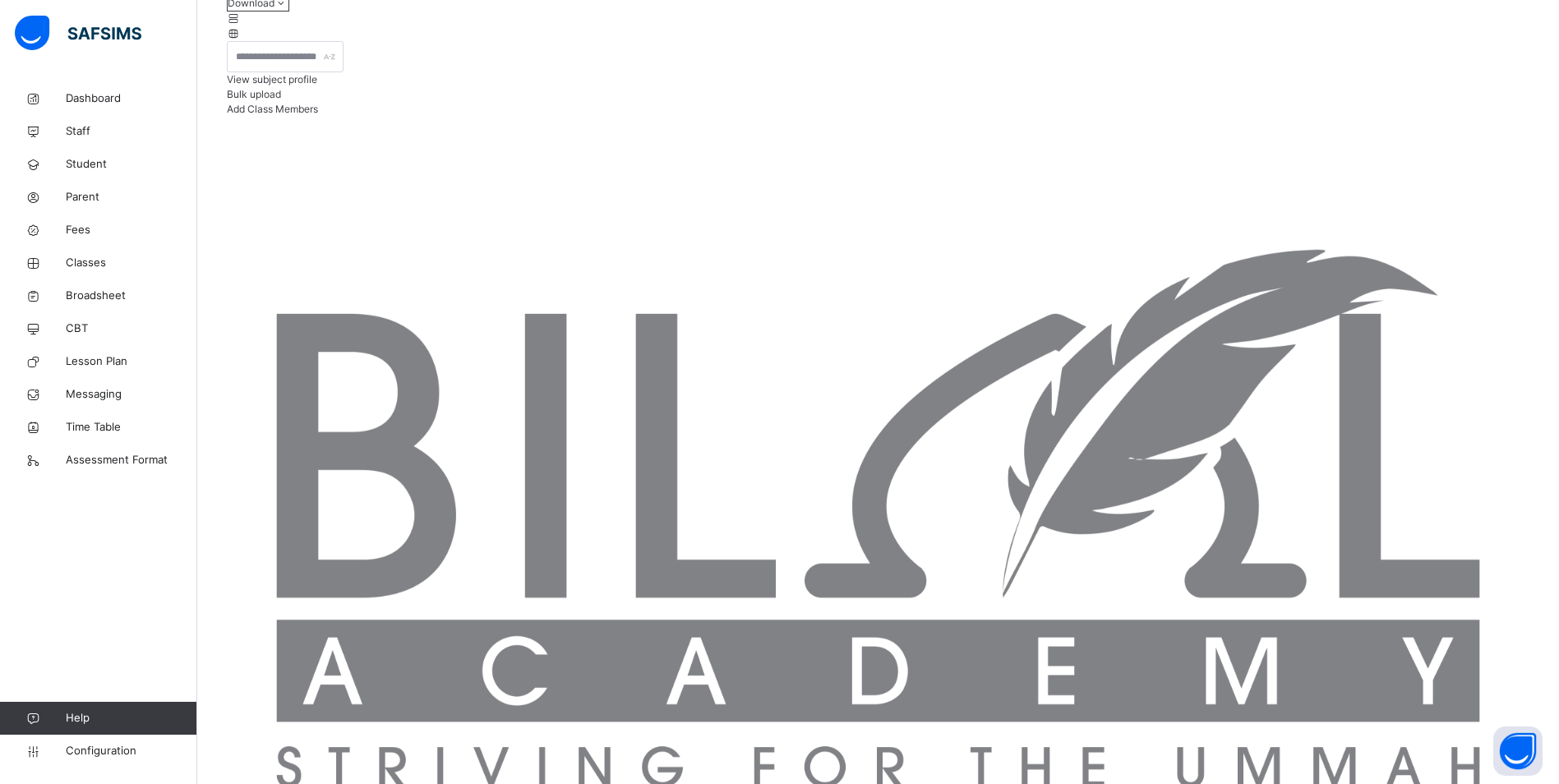
scroll to position [300, 0]
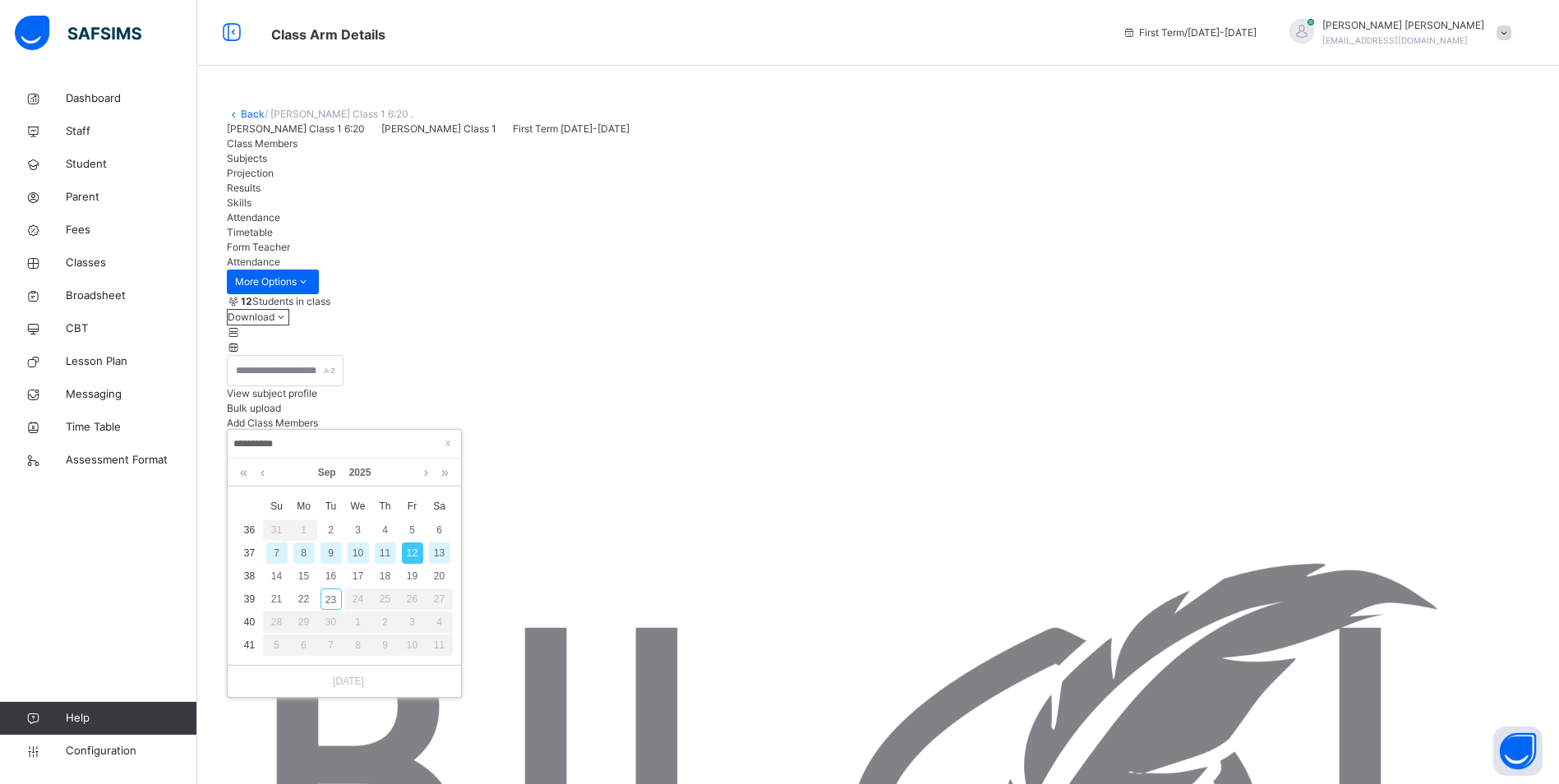
click at [382, 556] on div "11" at bounding box center [386, 553] width 22 height 22
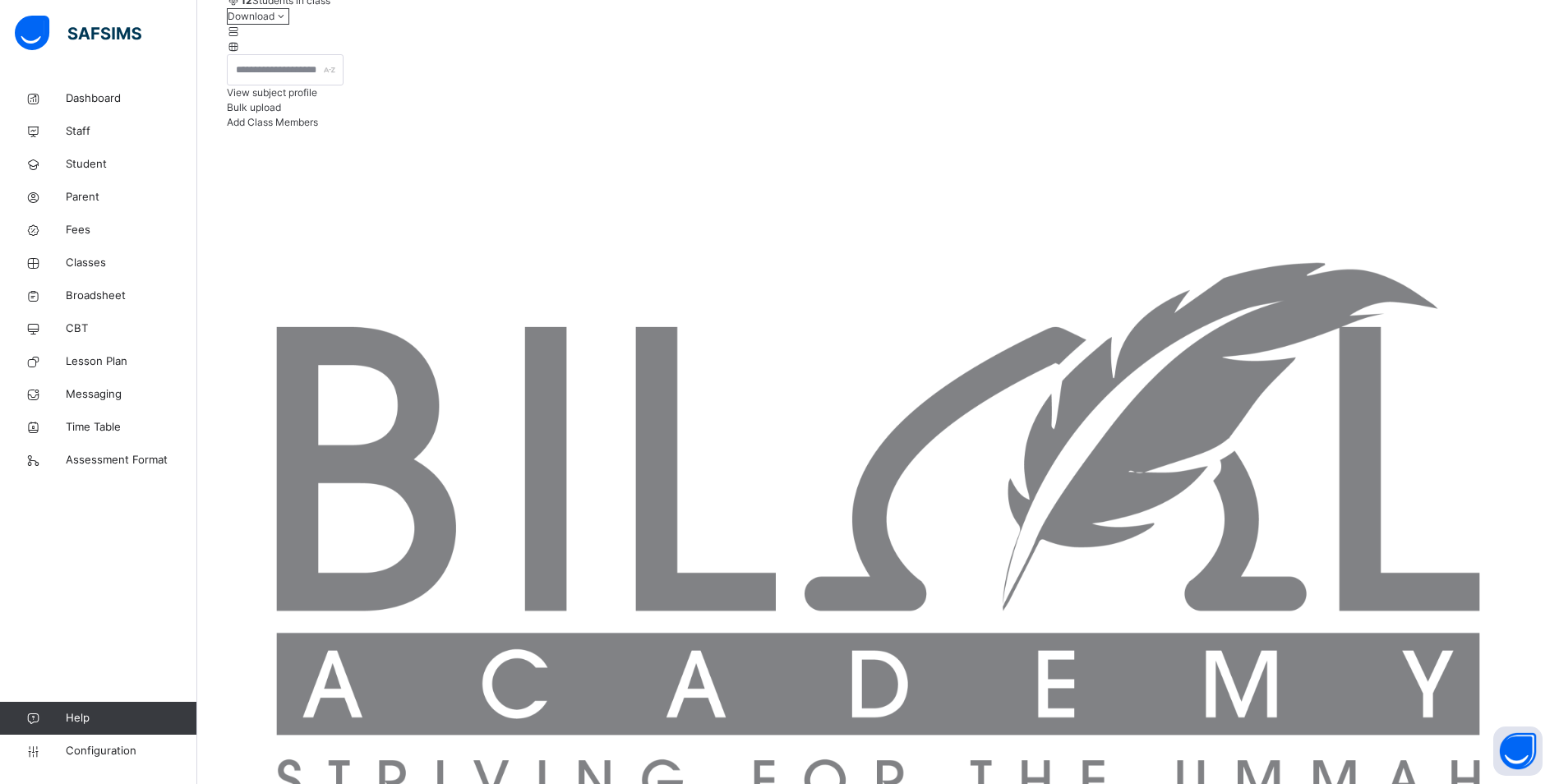
scroll to position [300, 0]
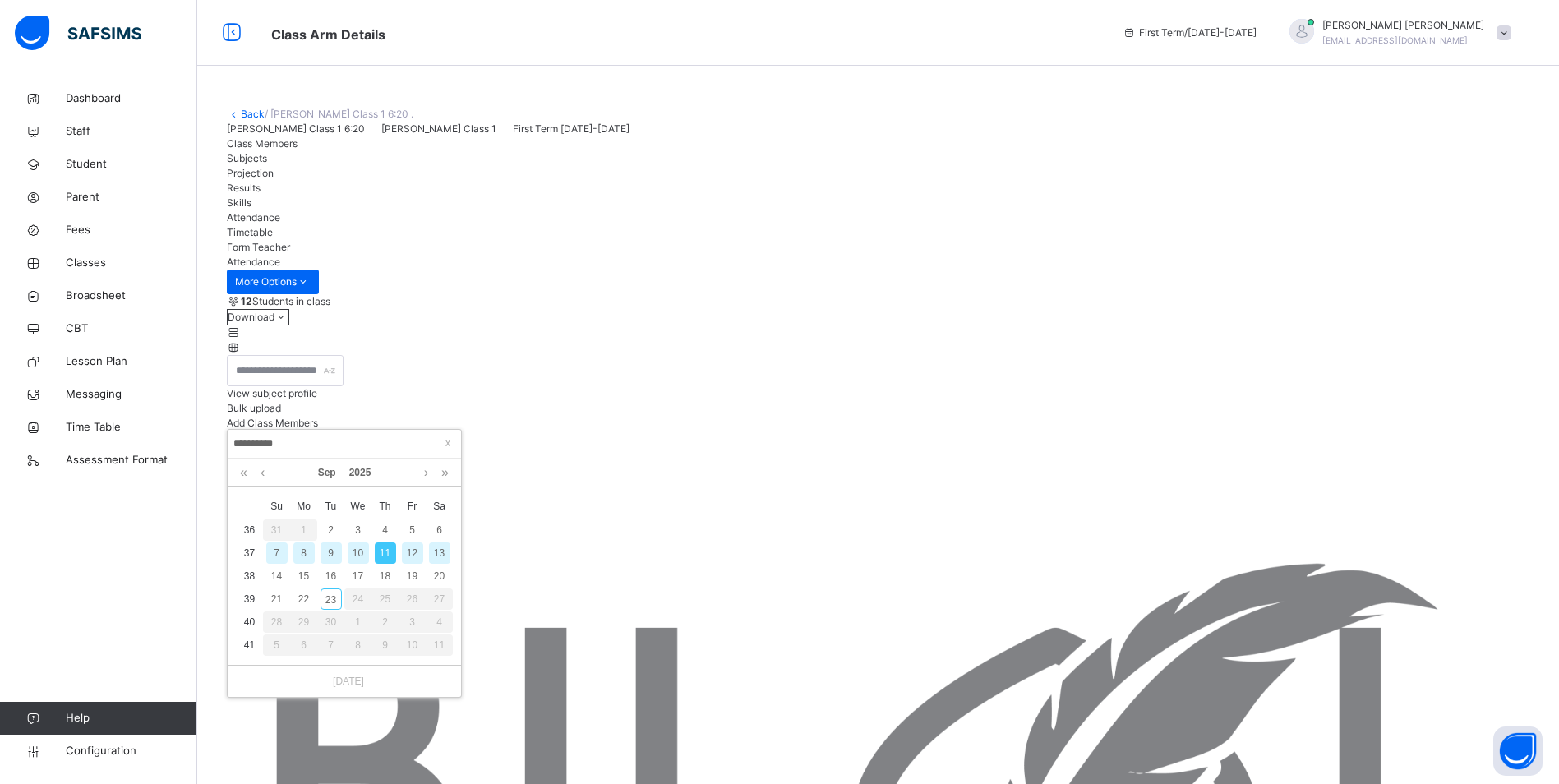
click at [361, 549] on div "10" at bounding box center [358, 553] width 22 height 22
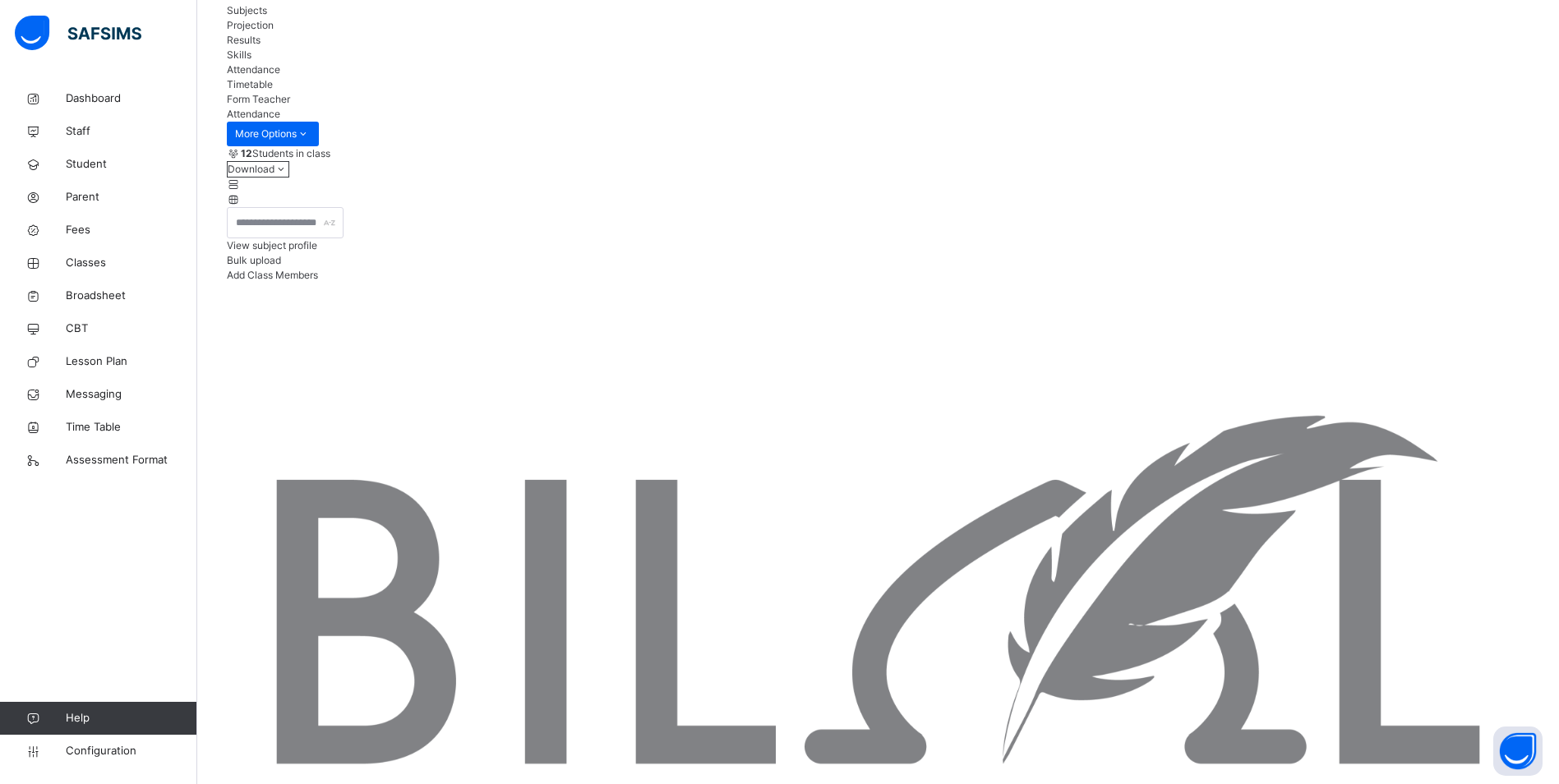
scroll to position [164, 0]
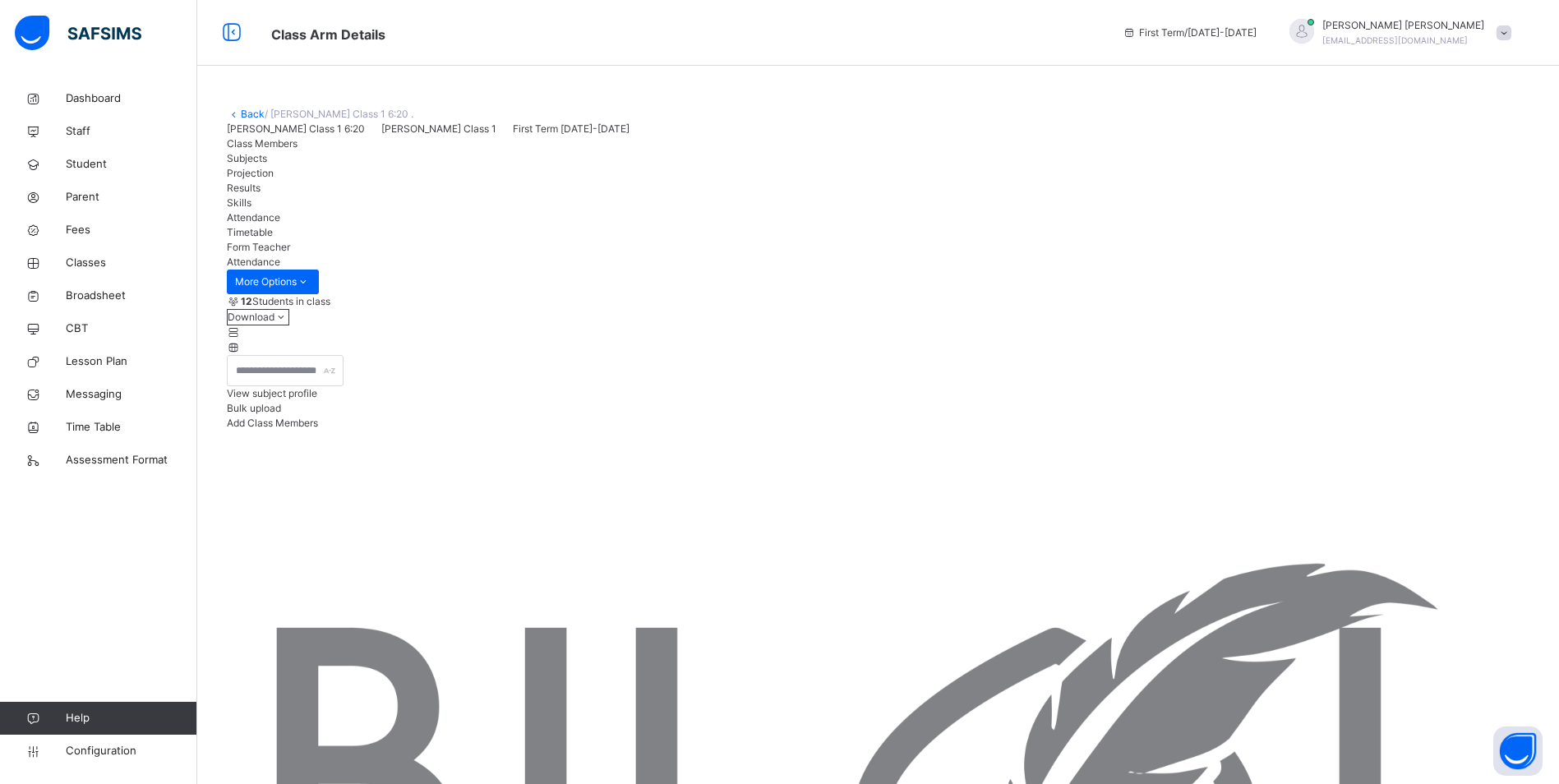
scroll to position [246, 0]
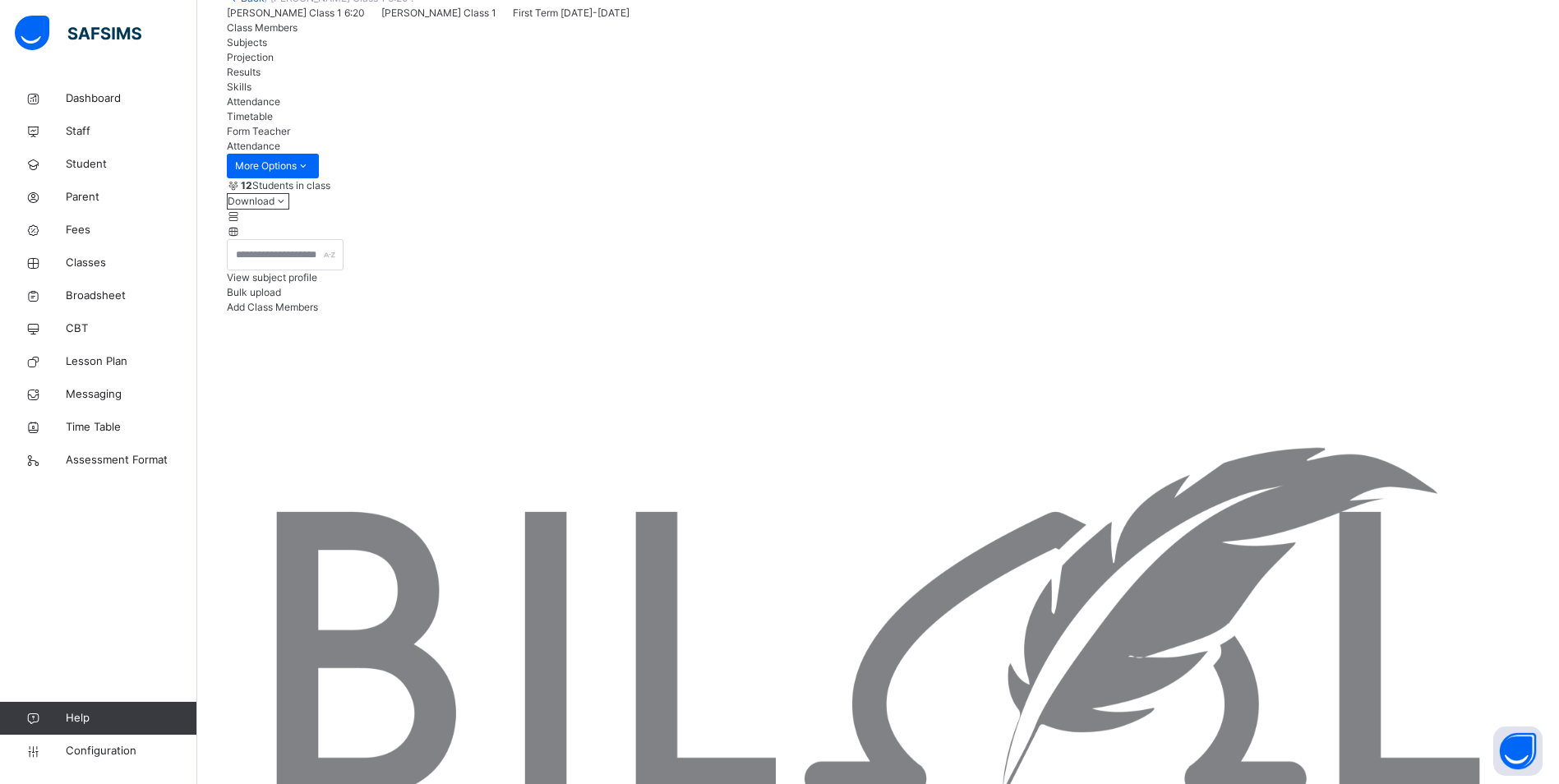
scroll to position [164, 0]
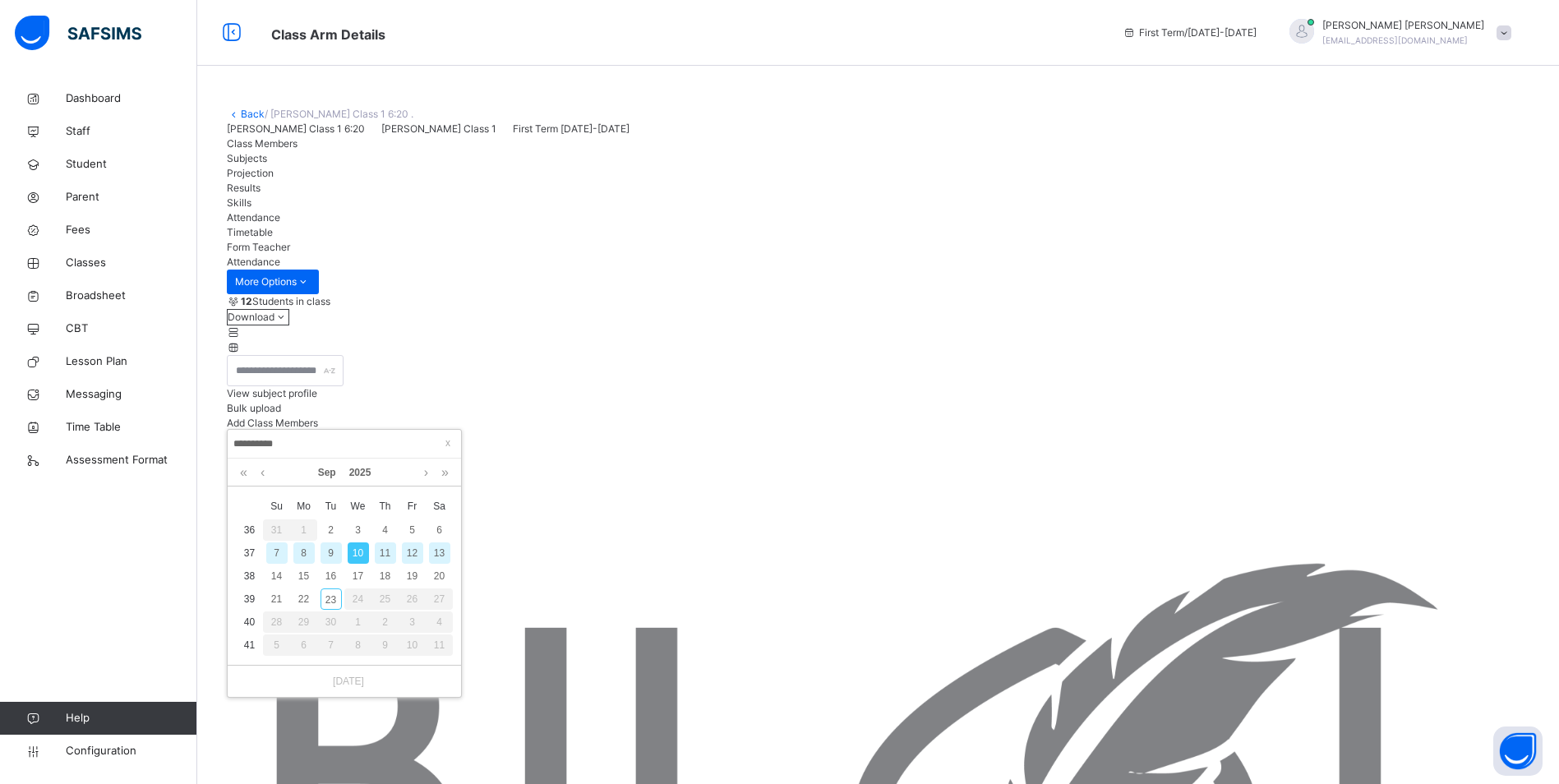
click at [331, 553] on div "9" at bounding box center [331, 553] width 22 height 22
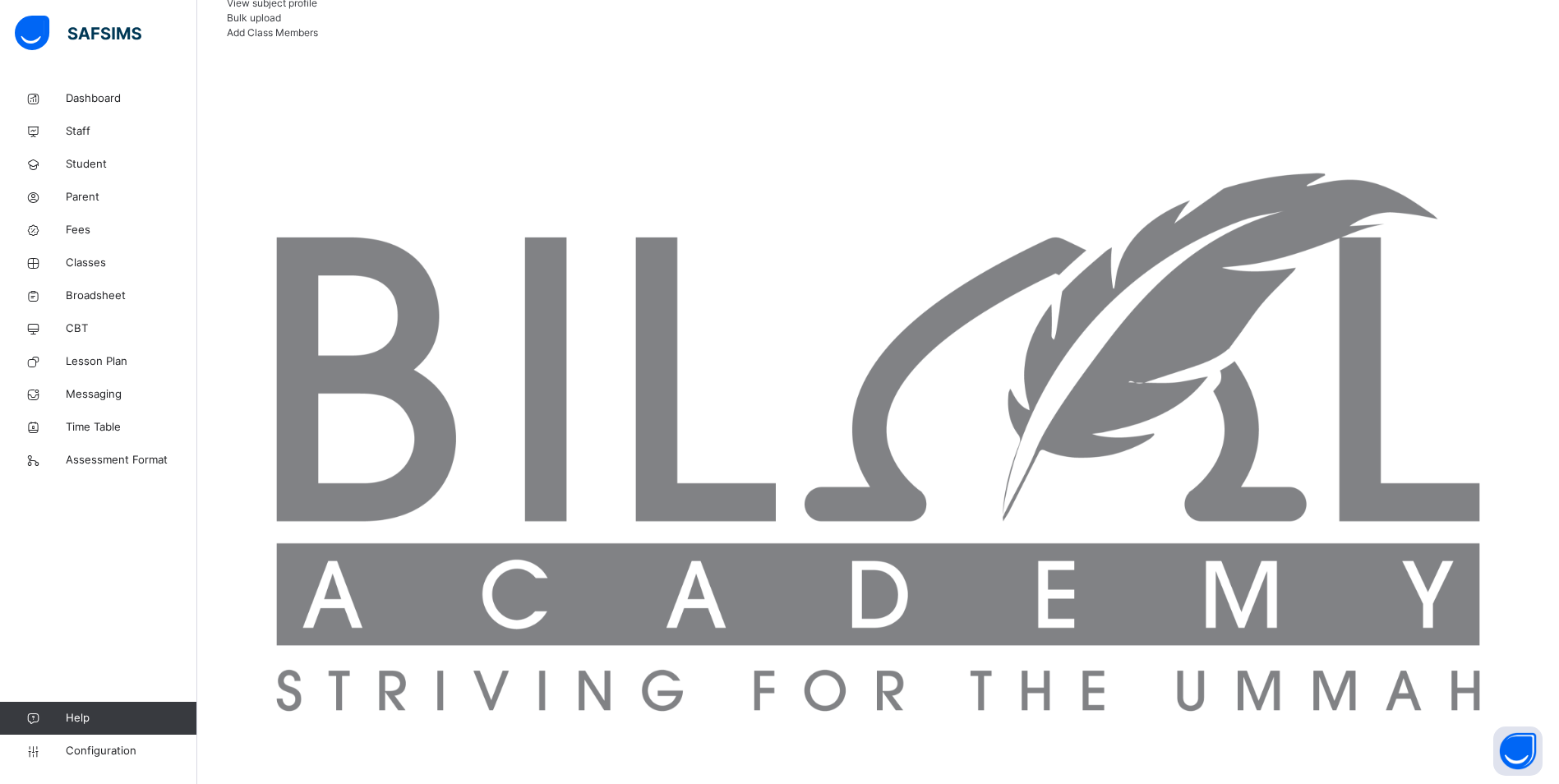
scroll to position [464, 0]
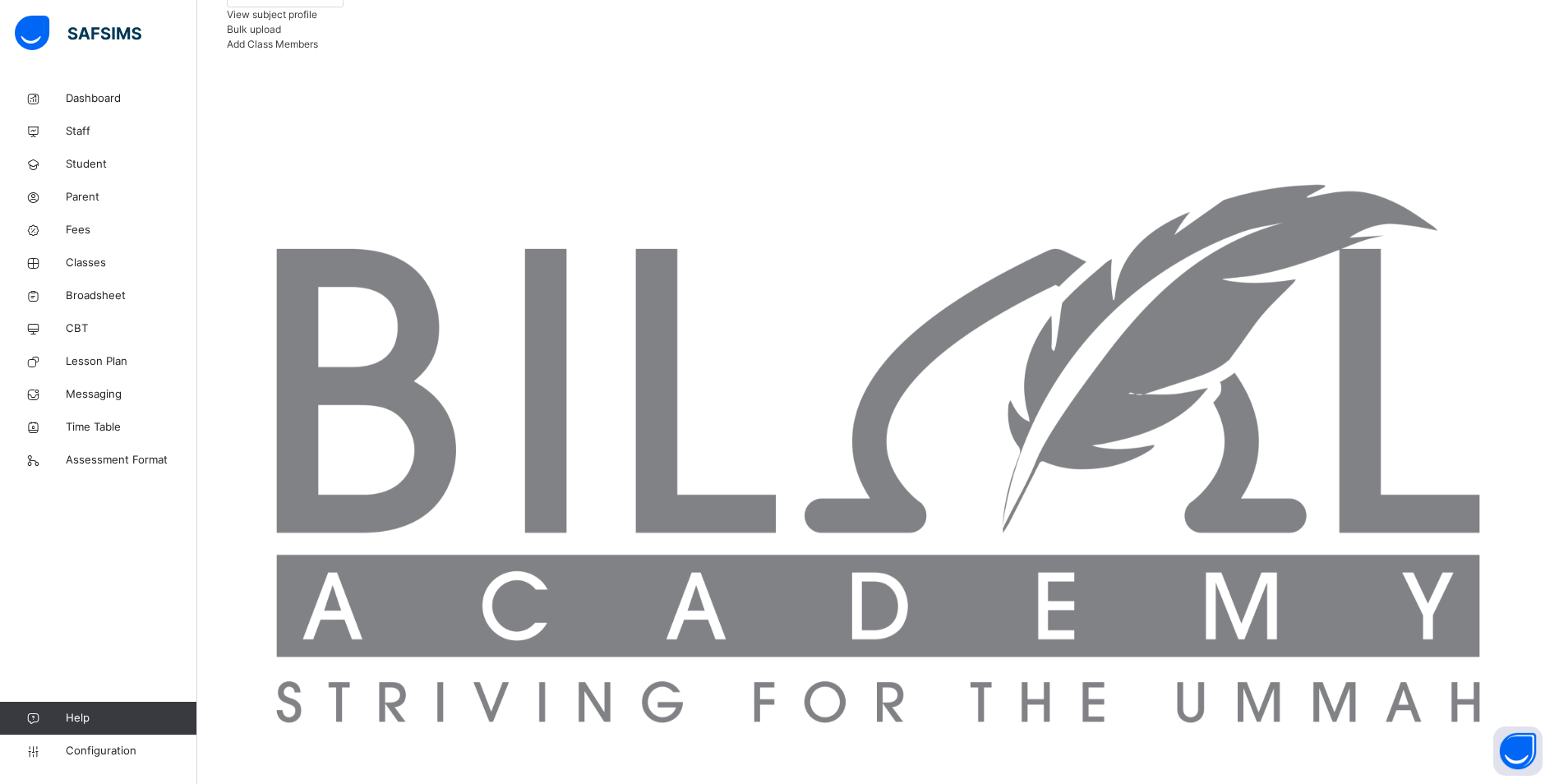
scroll to position [300, 0]
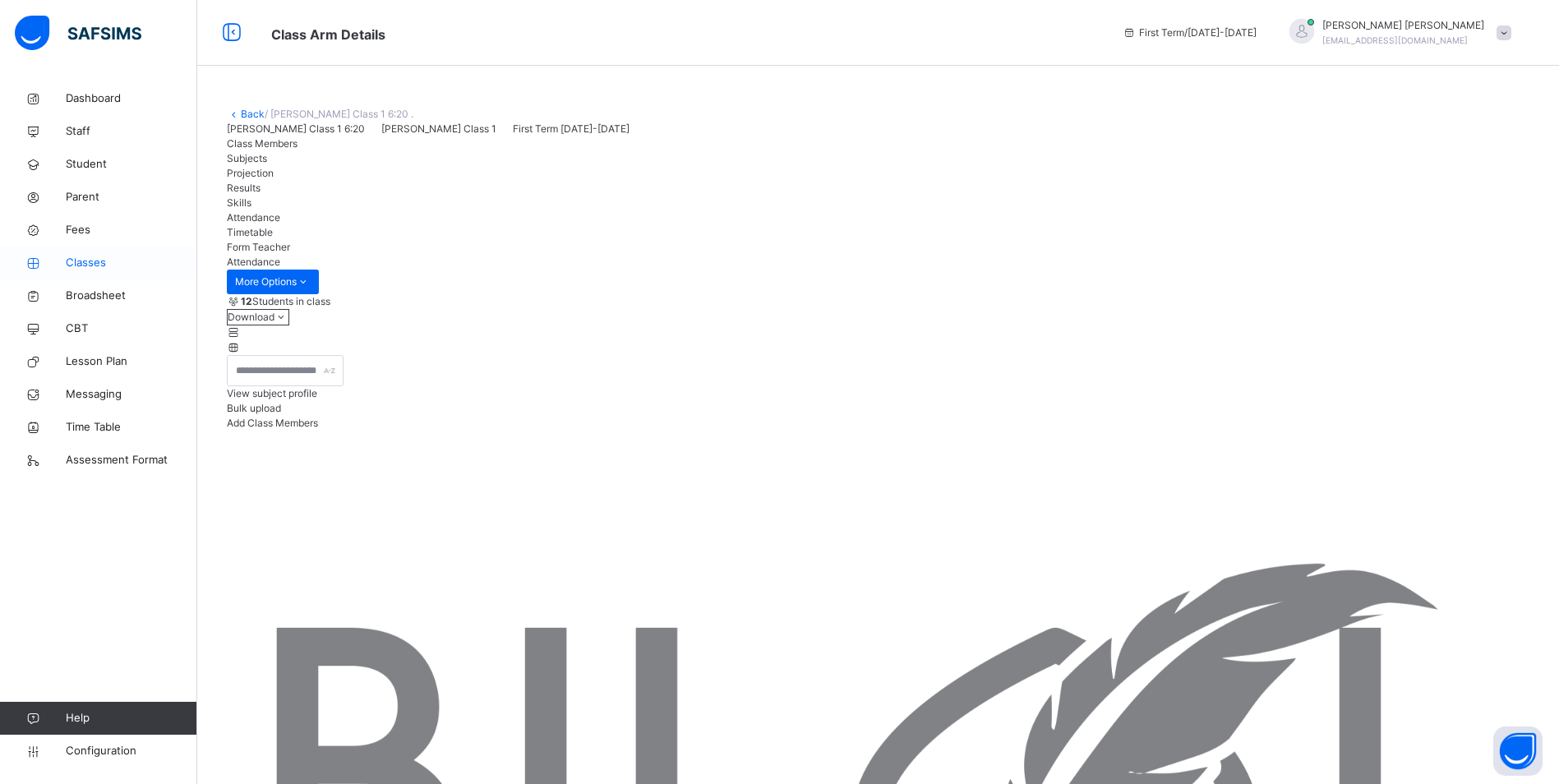
click at [95, 263] on span "Classes" at bounding box center [132, 263] width 132 height 17
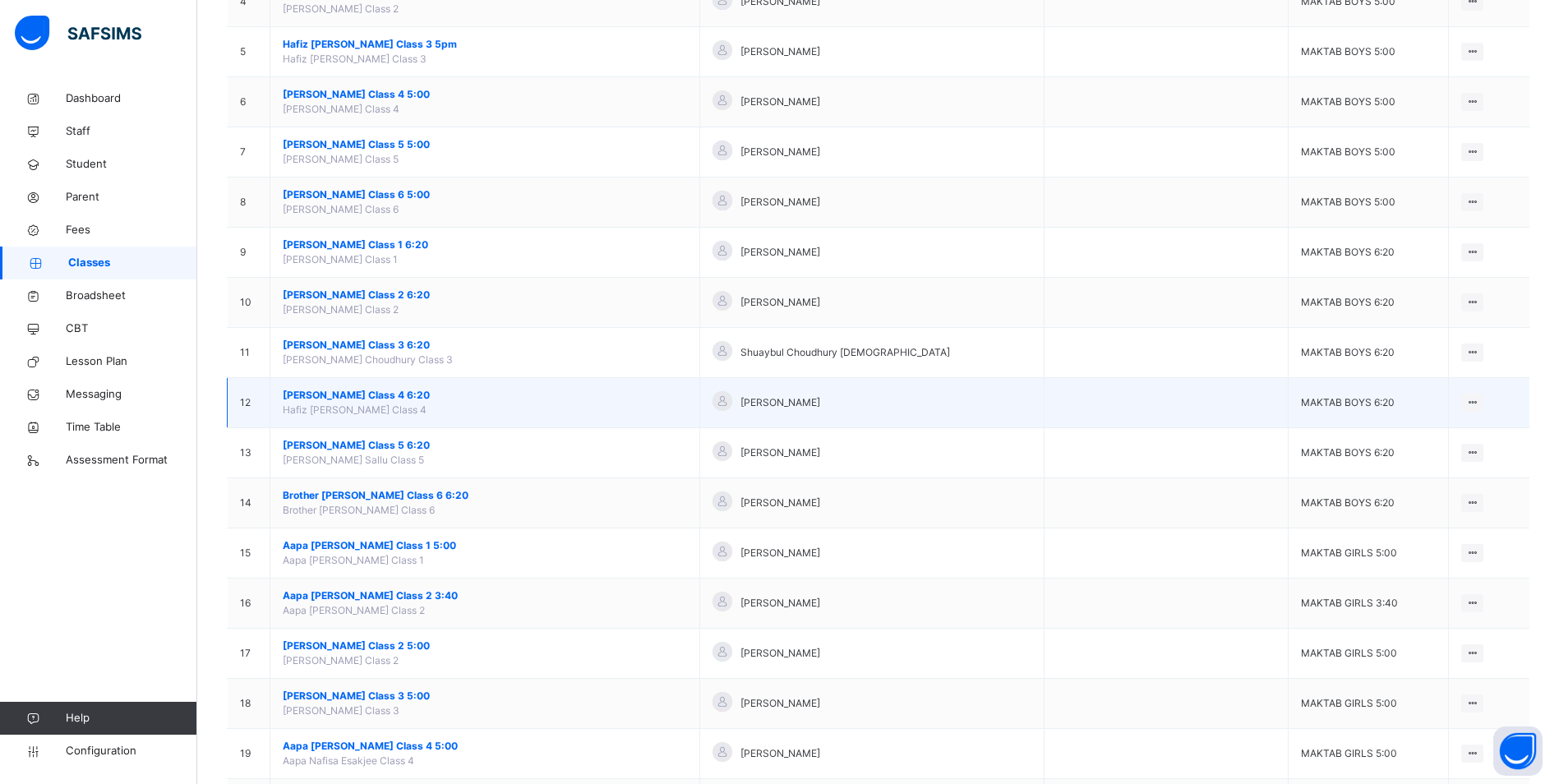
scroll to position [329, 0]
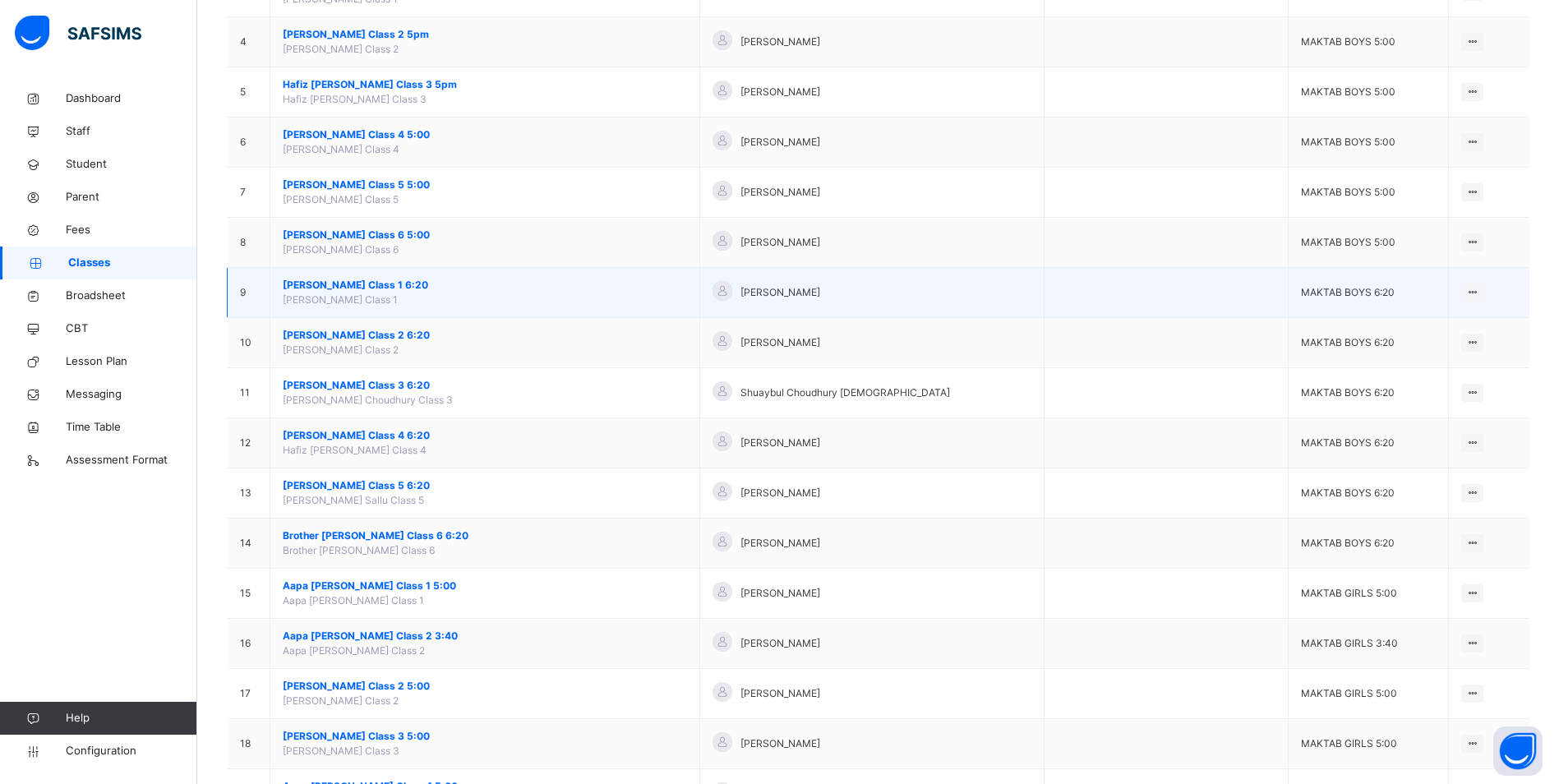
click at [406, 282] on span "[PERSON_NAME] Class 1 6:20" at bounding box center [486, 285] width 405 height 15
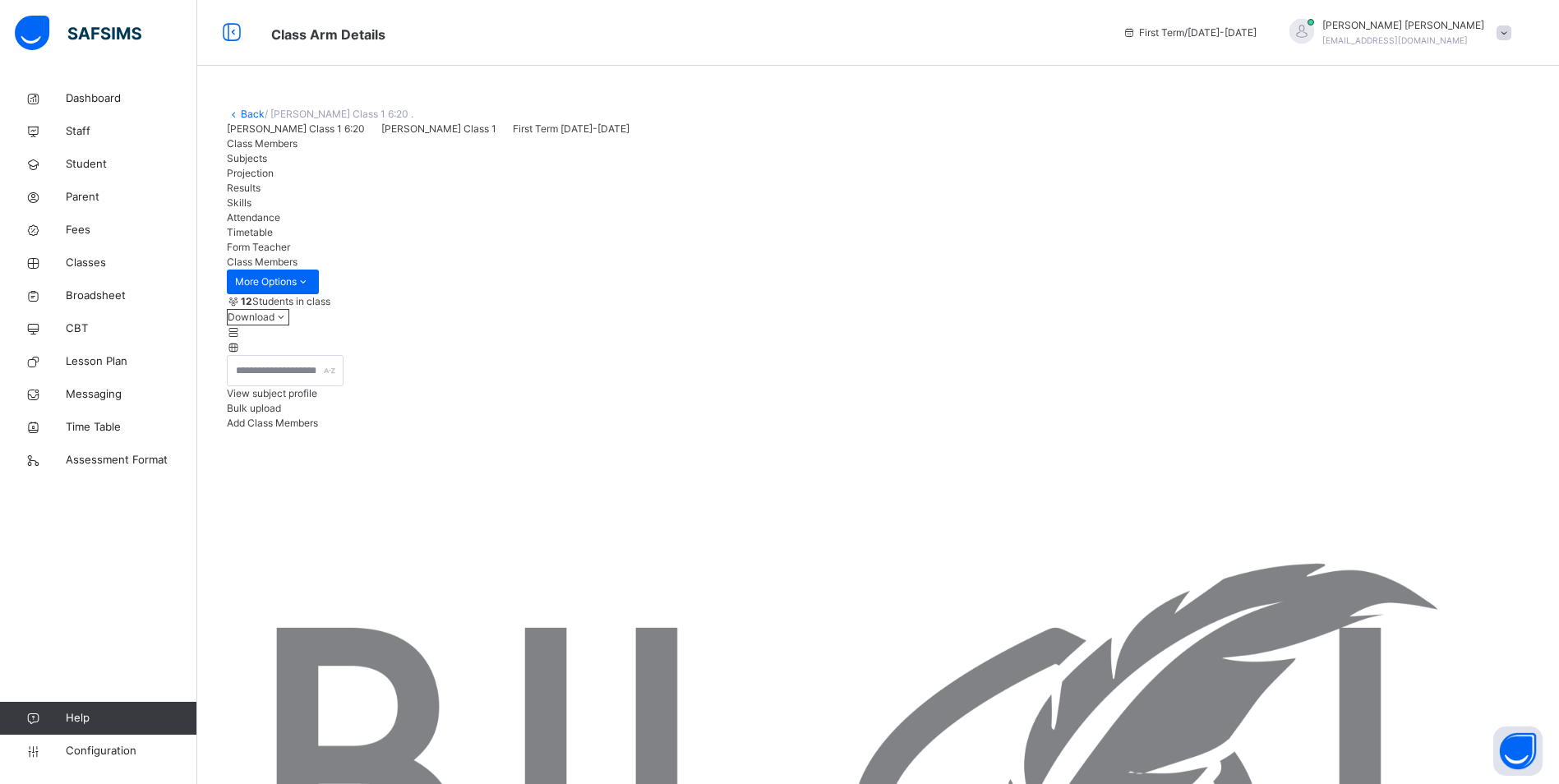
click at [281, 223] on span "Attendance" at bounding box center [253, 217] width 53 height 12
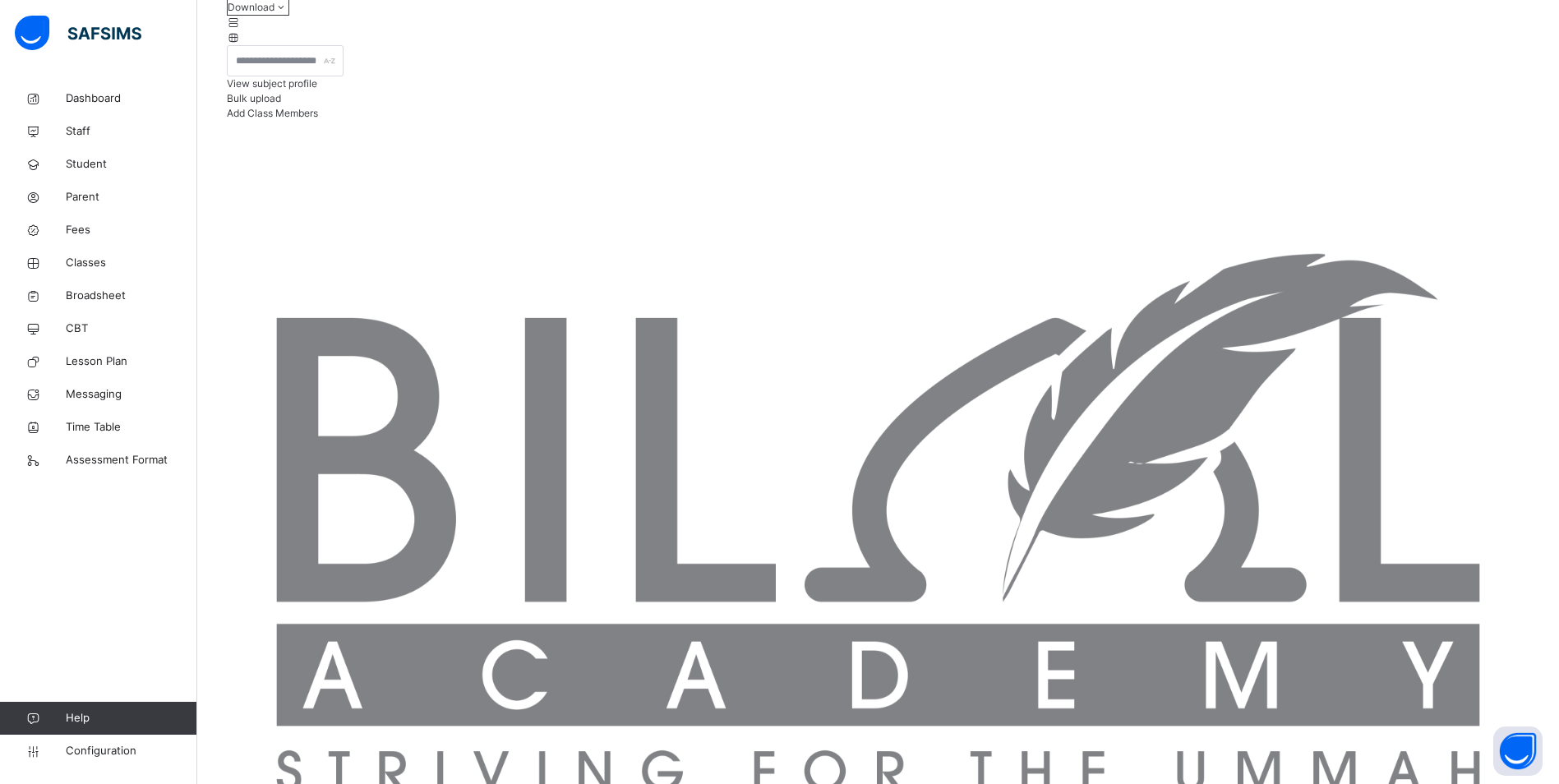
scroll to position [329, 0]
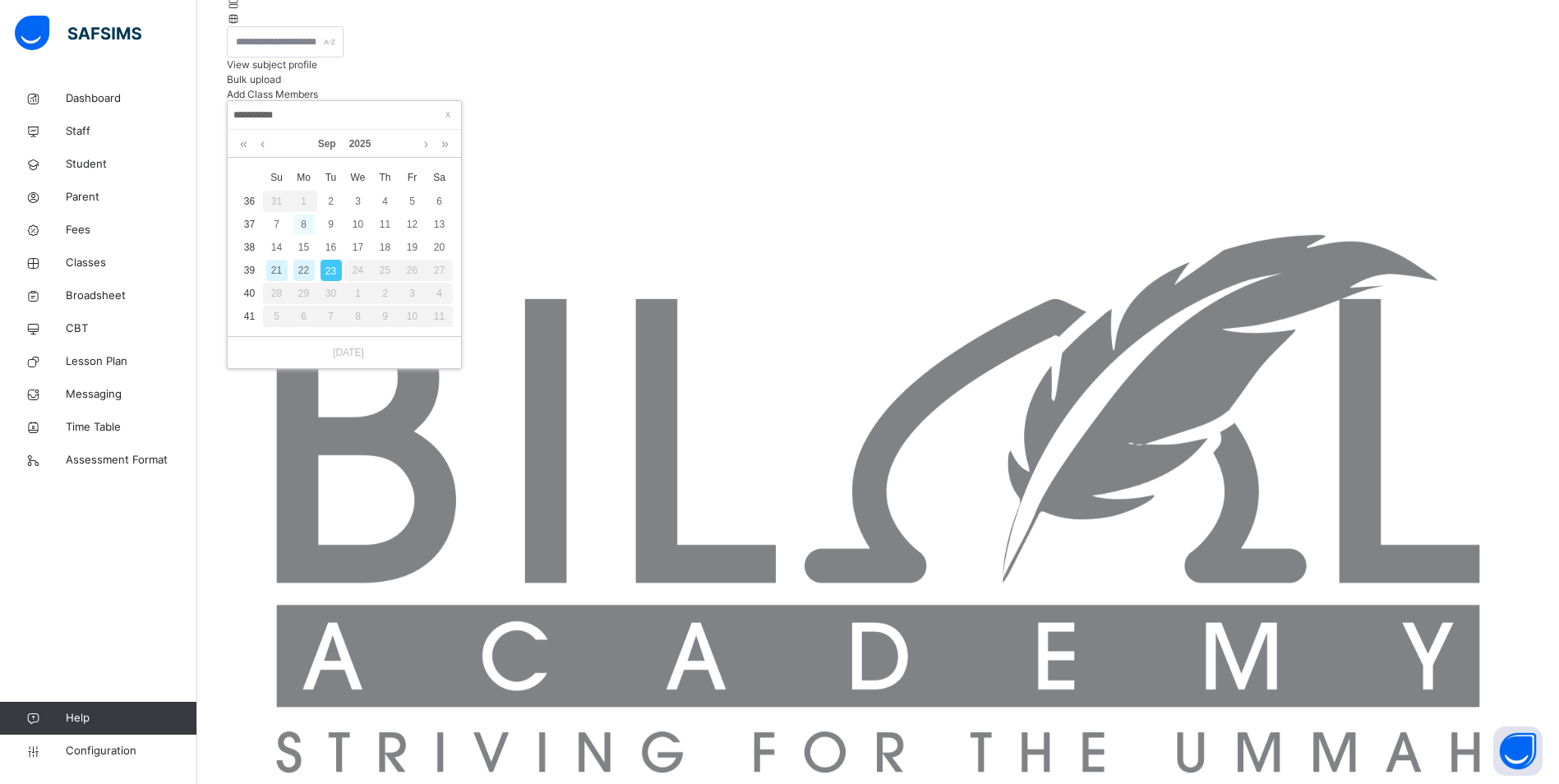
click at [301, 225] on div "8" at bounding box center [304, 225] width 22 height 22
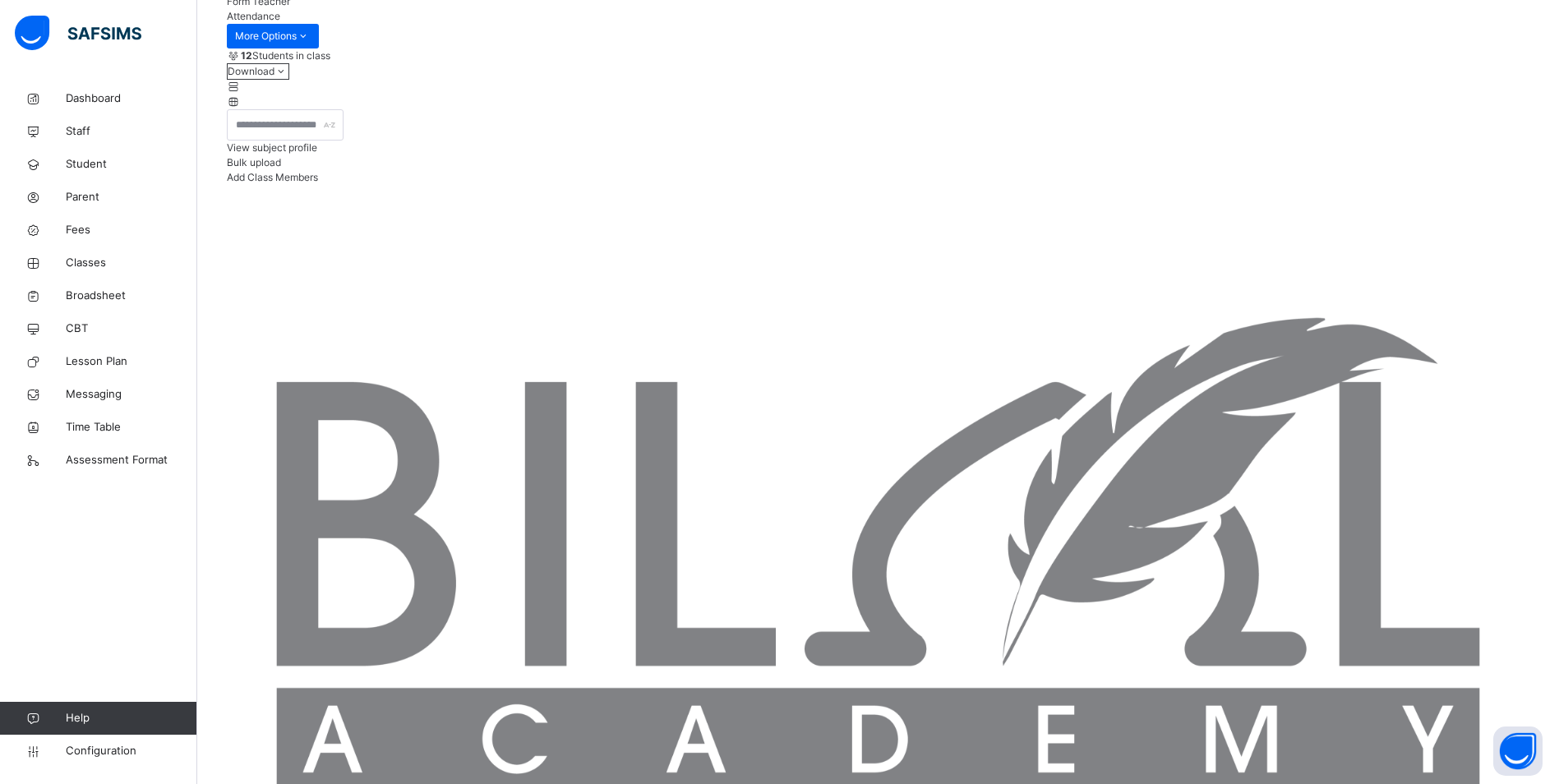
scroll to position [246, 0]
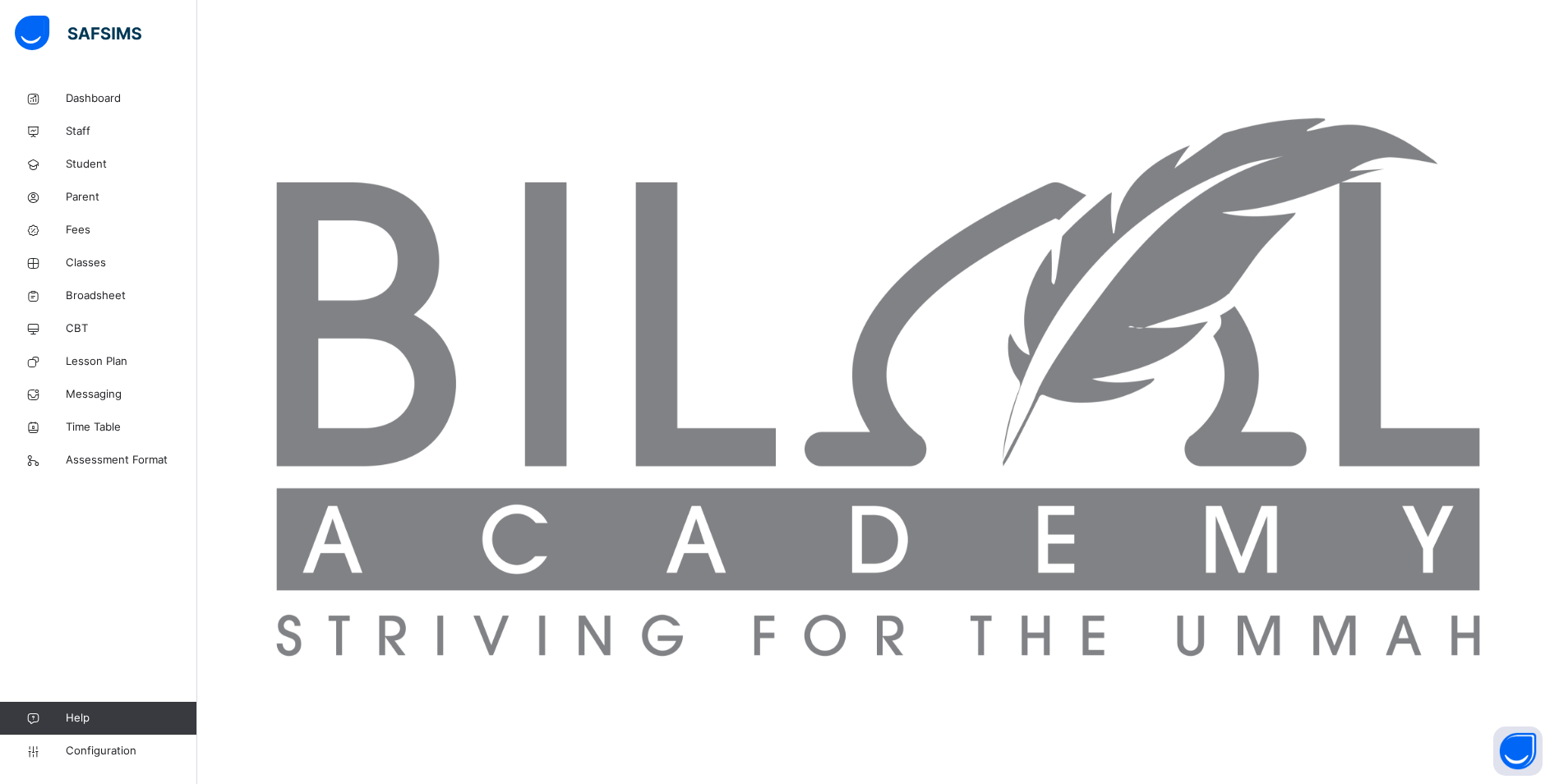
scroll to position [464, 0]
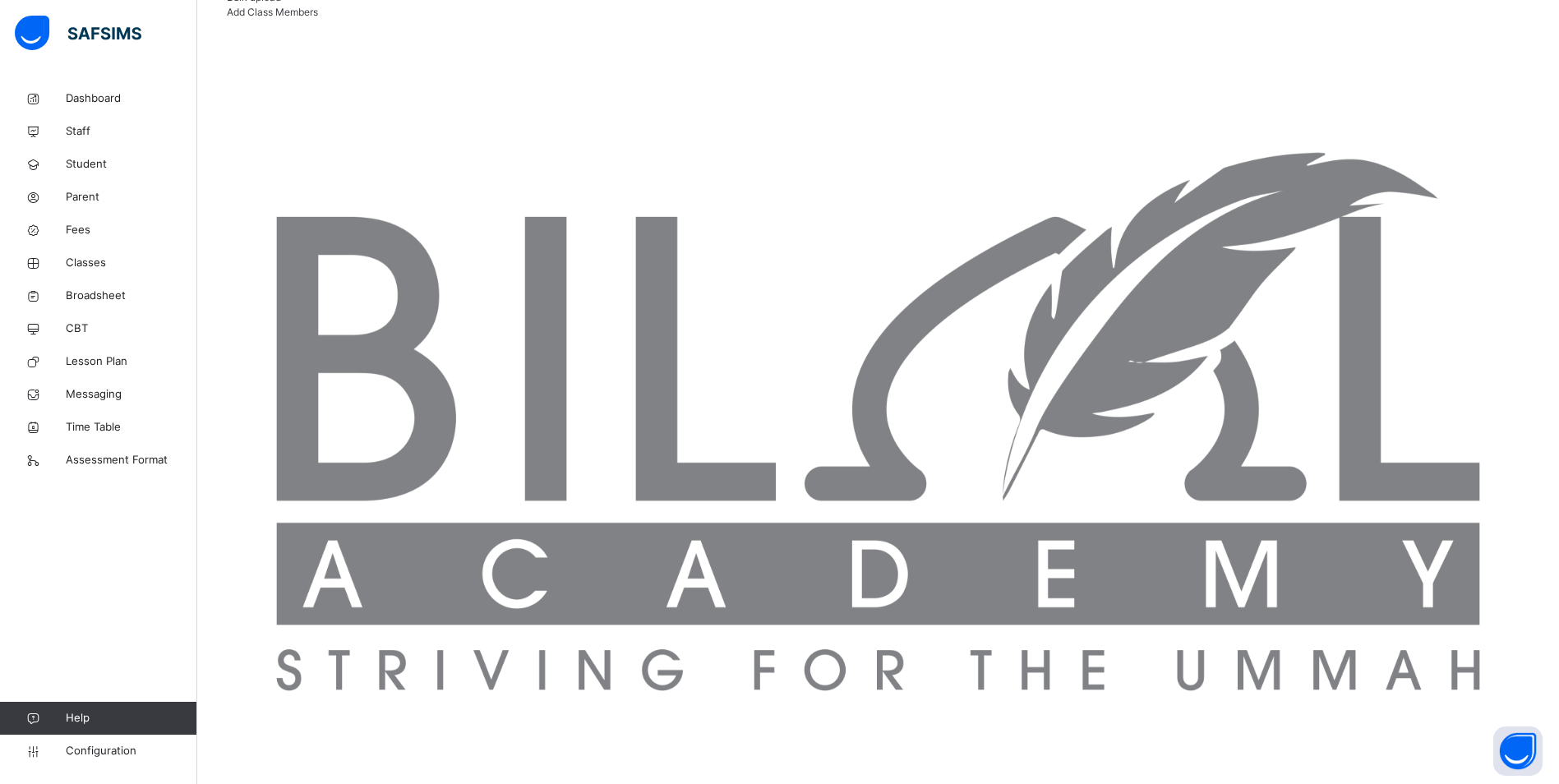
scroll to position [382, 0]
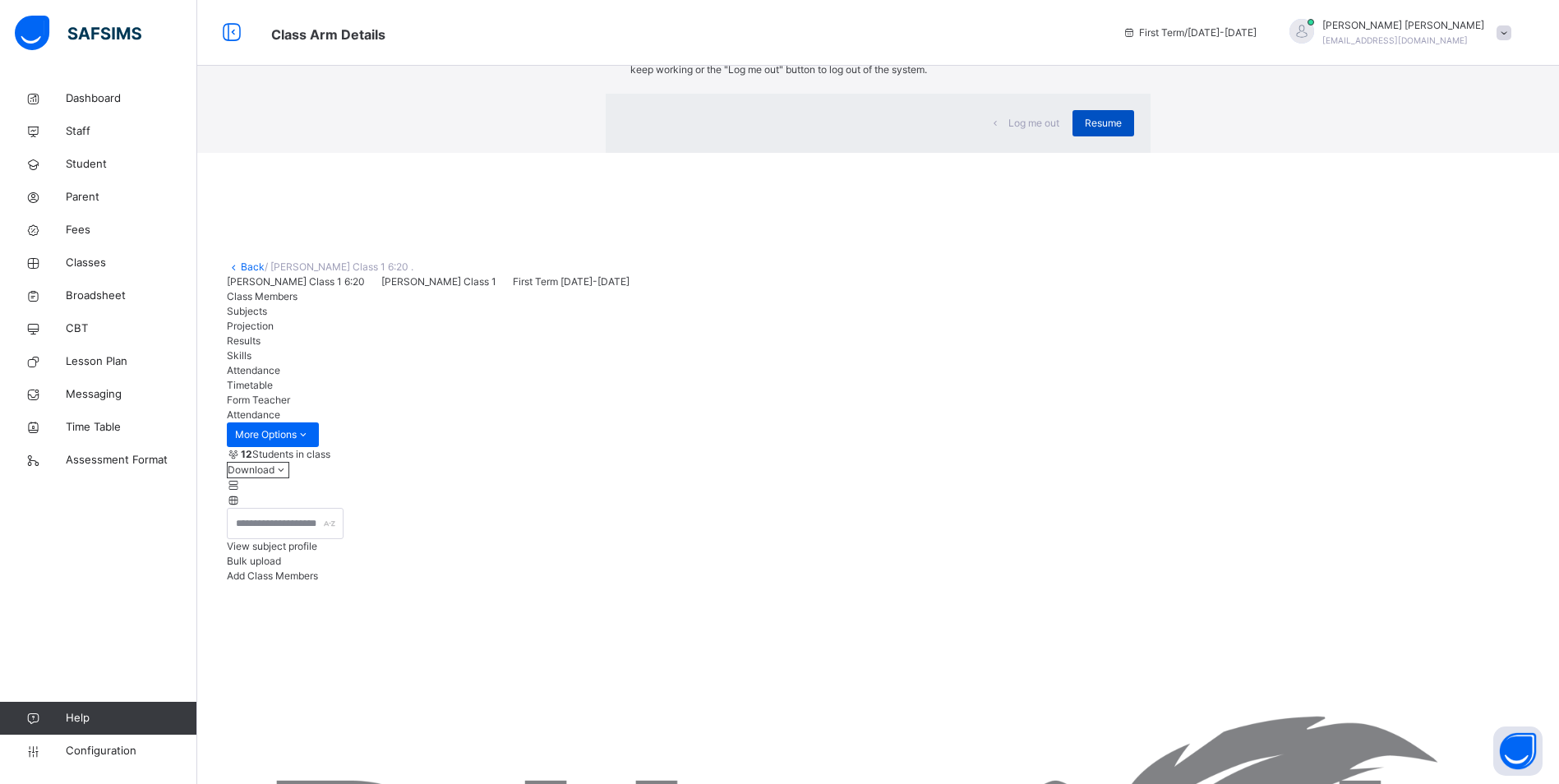
click at [1085, 131] on span "Resume" at bounding box center [1103, 123] width 37 height 15
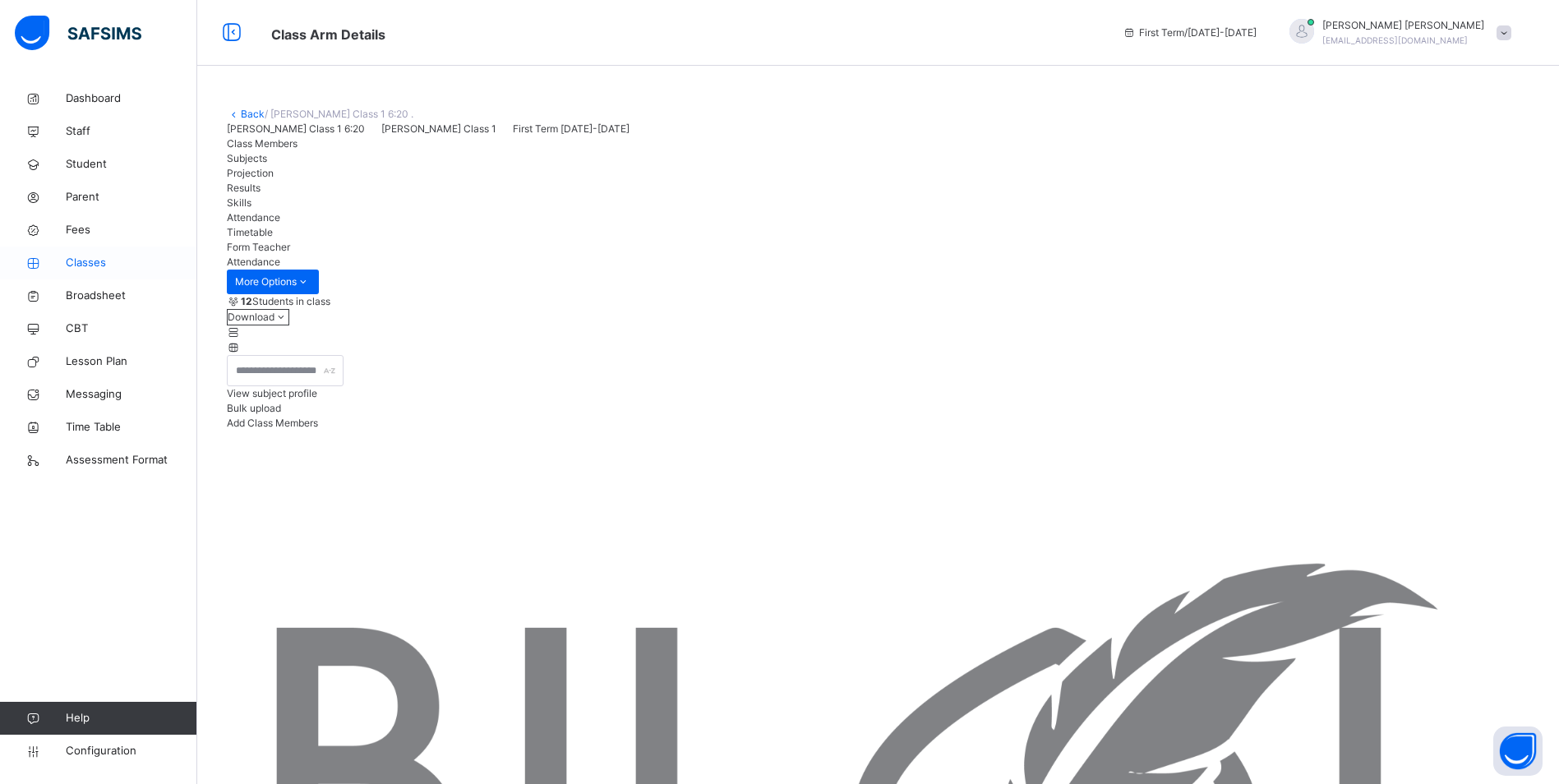
click at [87, 250] on link "Classes" at bounding box center [98, 262] width 197 height 32
